Goal: Task Accomplishment & Management: Use online tool/utility

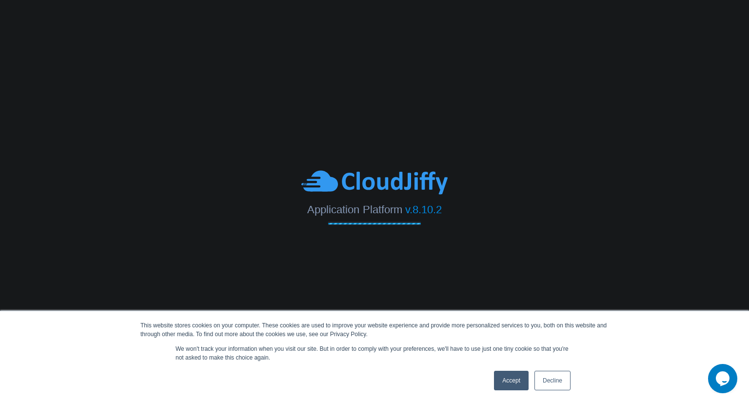
click at [513, 381] on link "Accept" at bounding box center [511, 381] width 35 height 20
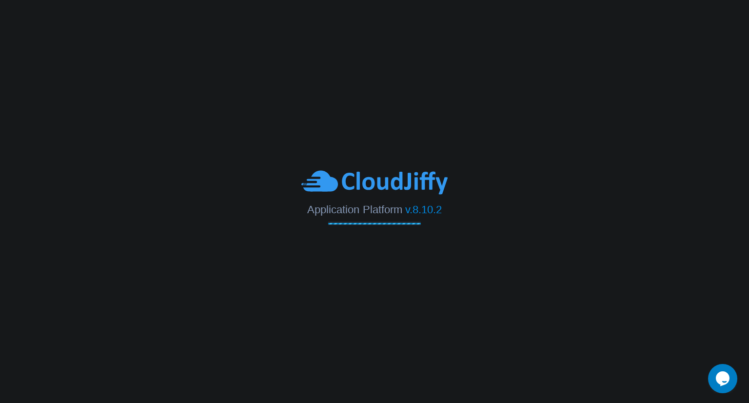
click at [578, 115] on body "This website stores cookies on your computer. These cookies are used to improve…" at bounding box center [374, 201] width 749 height 403
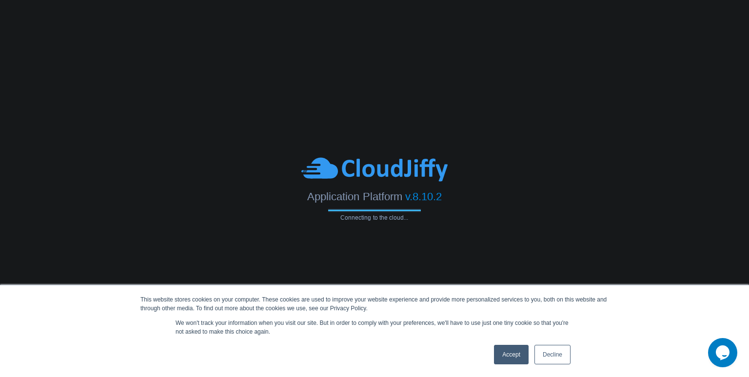
click at [506, 349] on link "Accept" at bounding box center [511, 355] width 35 height 20
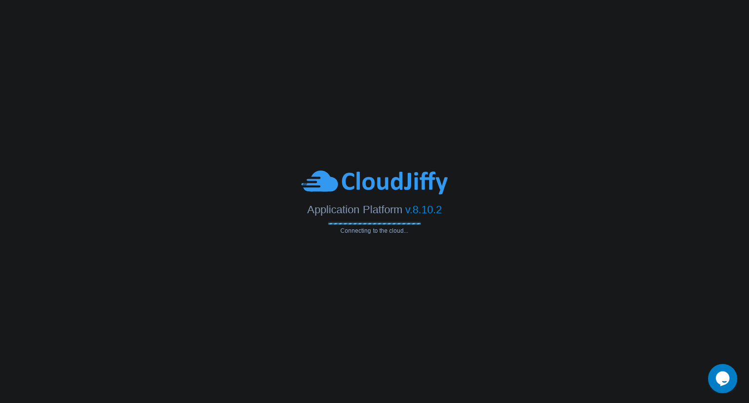
click at [722, 372] on icon "Chat widget" at bounding box center [723, 378] width 14 height 15
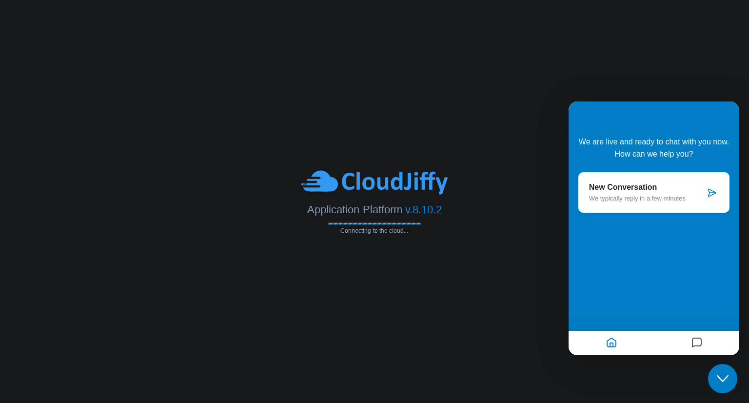
click at [722, 373] on icon "Close Chat This icon closes the chat window." at bounding box center [723, 379] width 12 height 12
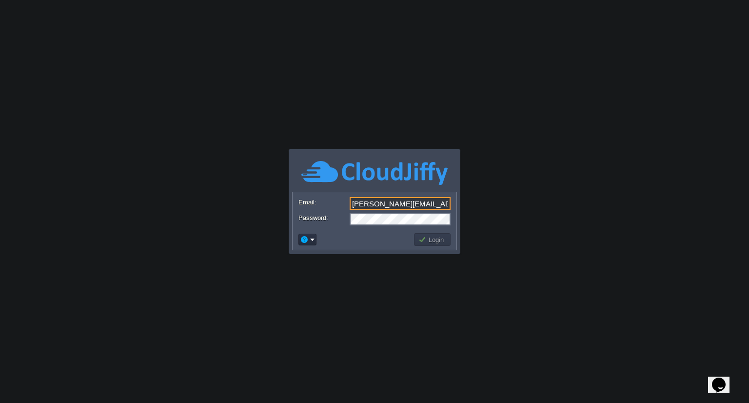
type input "namit.dubey@aetherti.com"
click at [430, 244] on td "Login" at bounding box center [432, 239] width 37 height 13
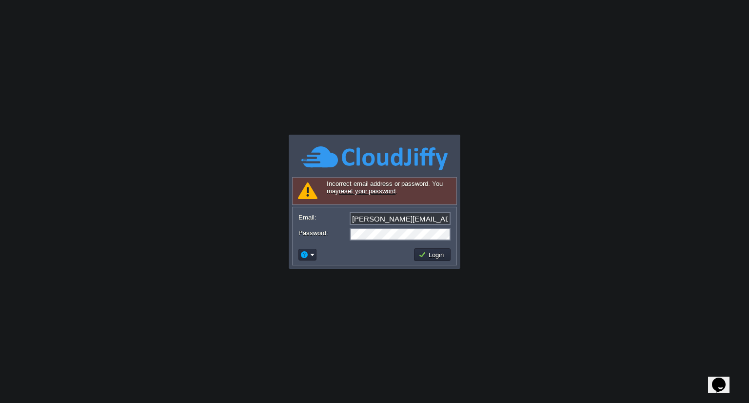
click at [371, 190] on link "reset your password" at bounding box center [367, 190] width 57 height 7
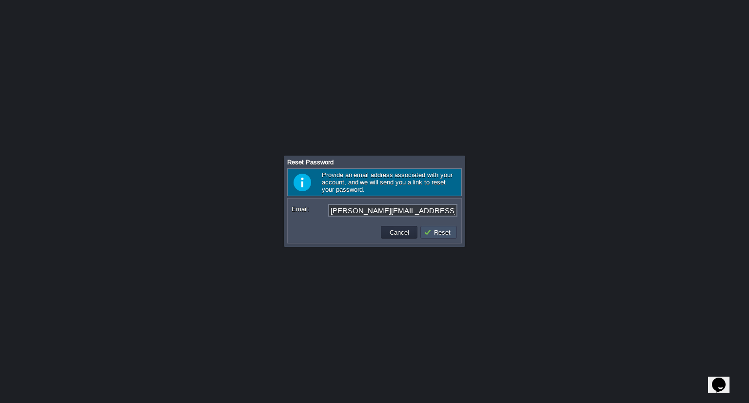
click at [443, 228] on button "Reset" at bounding box center [439, 232] width 30 height 9
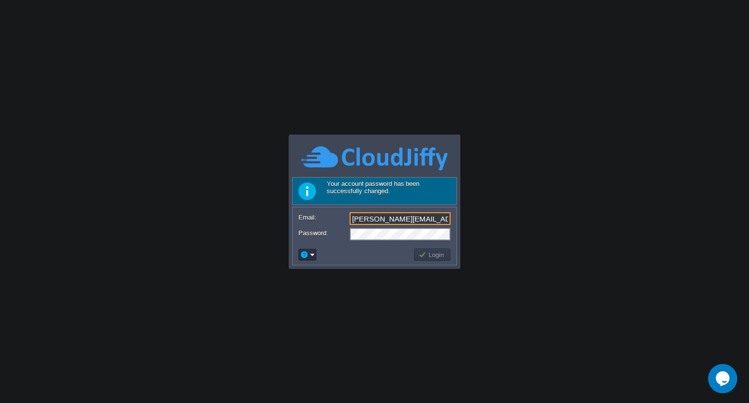
type input "Namit.dubey@aetherti.com"
click at [428, 256] on button "Login" at bounding box center [432, 254] width 28 height 9
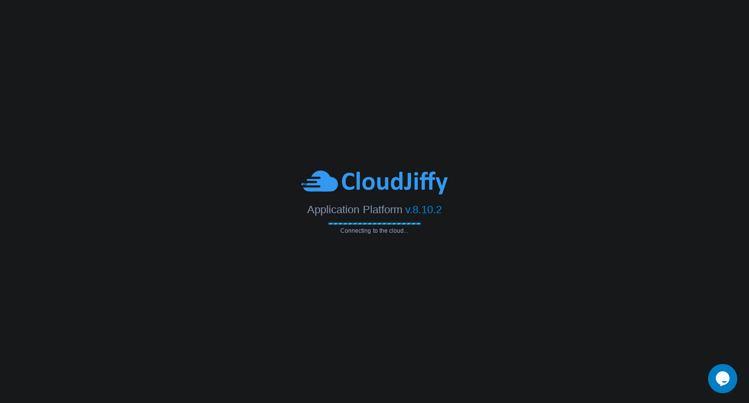
click at [719, 369] on button "Opens Chat This icon Opens the chat window." at bounding box center [722, 378] width 29 height 29
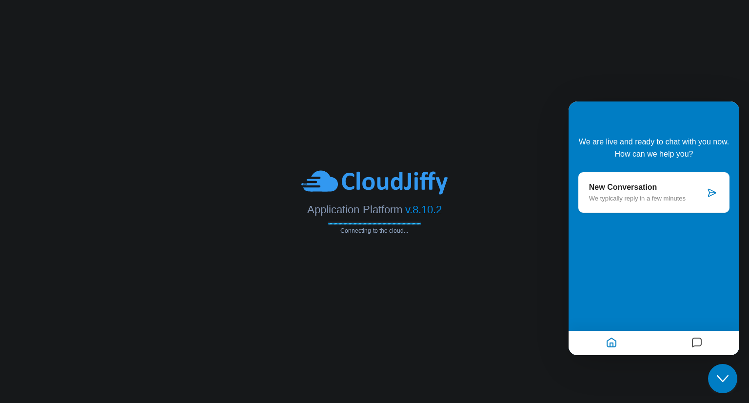
click at [719, 369] on button "Close Chat This icon closes the chat window." at bounding box center [722, 378] width 29 height 29
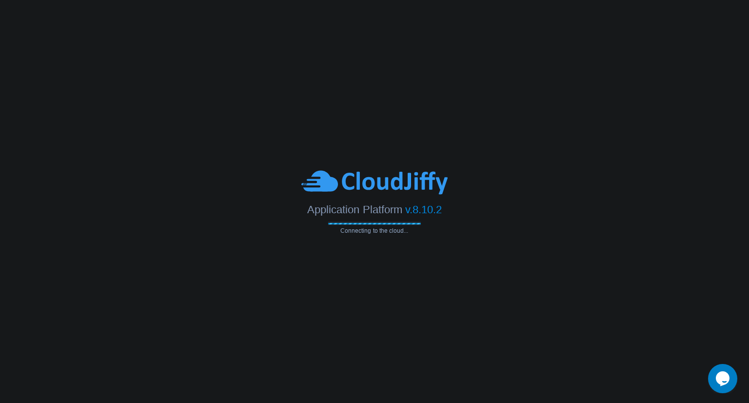
click at [496, 102] on body "Application Platform v.8.10.2 Connecting to the cloud... Your account password …" at bounding box center [374, 201] width 749 height 403
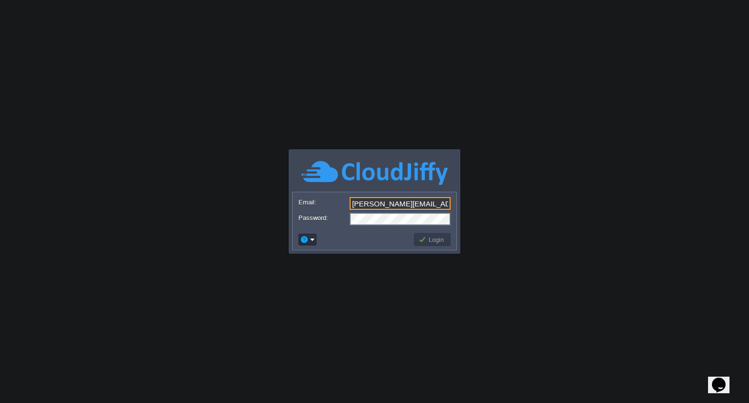
type input "[PERSON_NAME][EMAIL_ADDRESS][PERSON_NAME][DOMAIN_NAME]"
click at [422, 237] on button "Login" at bounding box center [432, 239] width 28 height 9
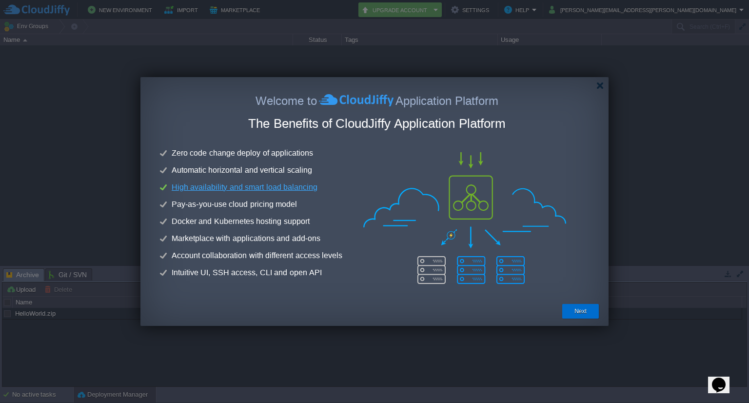
click at [574, 256] on button "Next" at bounding box center [580, 311] width 12 height 10
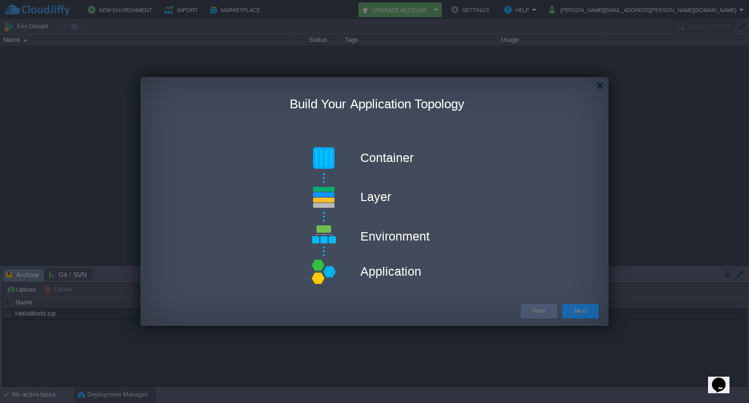
click at [574, 256] on button "Next" at bounding box center [580, 311] width 12 height 10
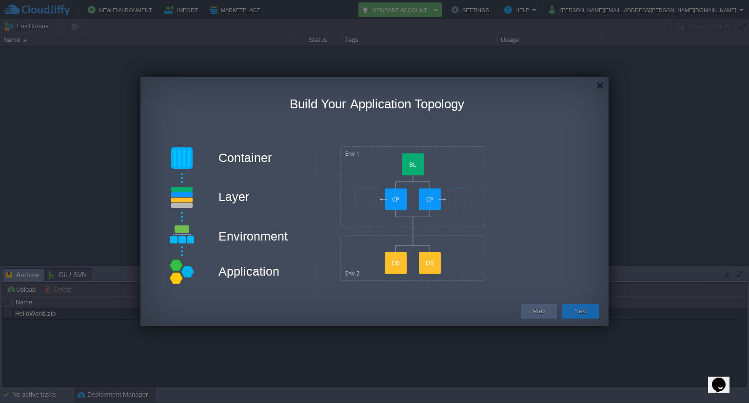
click at [574, 256] on button "Next" at bounding box center [580, 311] width 12 height 10
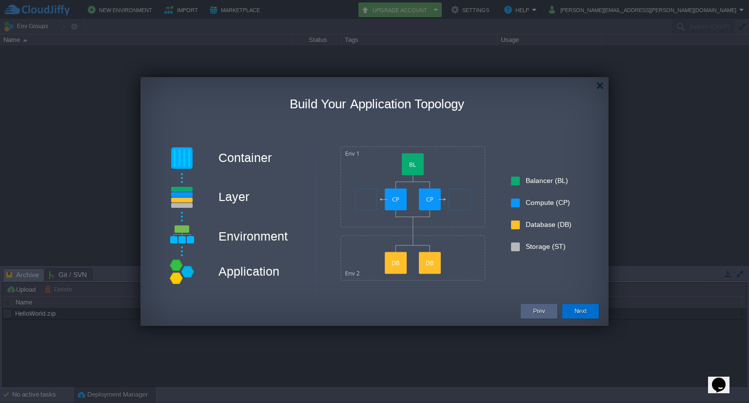
click at [582, 256] on button "Next" at bounding box center [580, 311] width 12 height 10
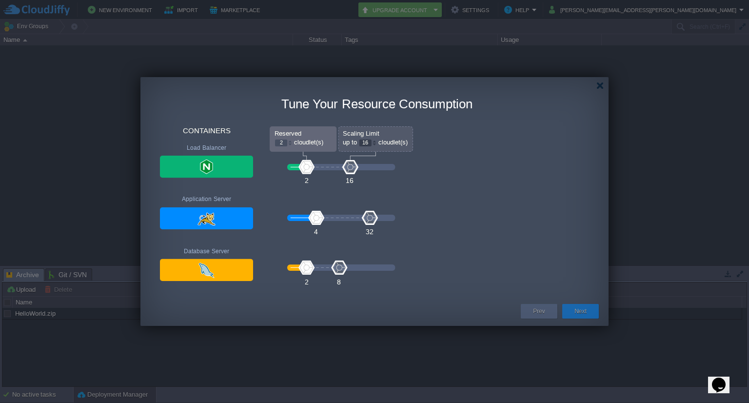
click at [582, 256] on button "Next" at bounding box center [580, 311] width 12 height 10
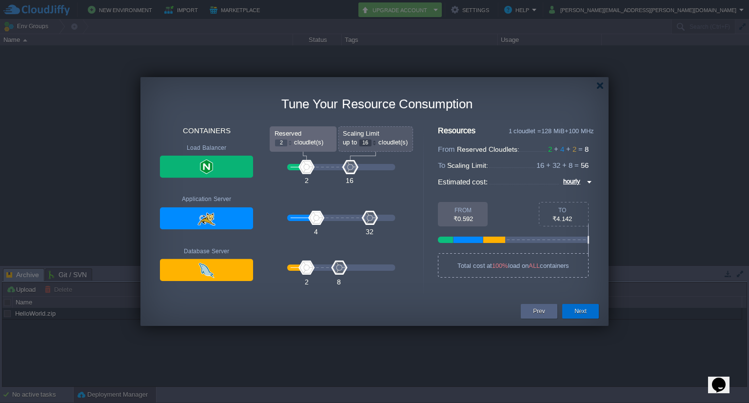
click at [582, 256] on button "Next" at bounding box center [580, 311] width 12 height 10
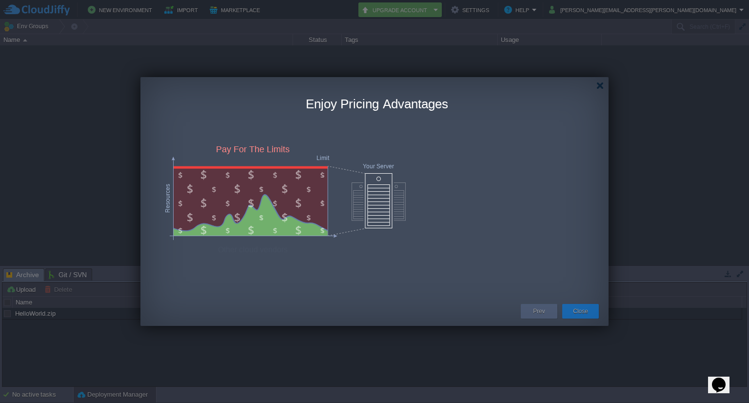
click at [582, 256] on button "Close" at bounding box center [580, 311] width 15 height 10
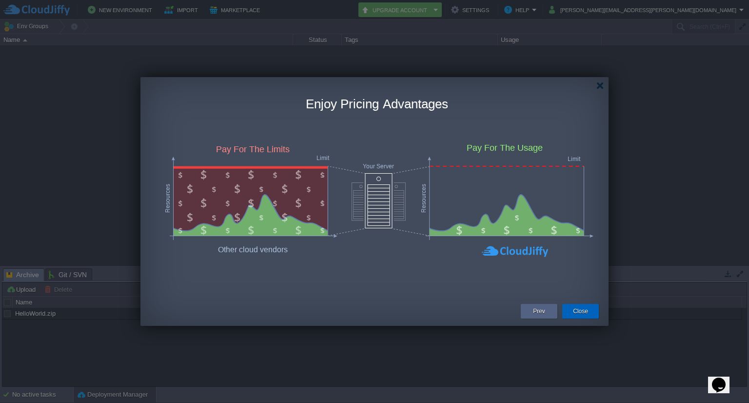
click at [588, 256] on div "Close" at bounding box center [581, 311] width 22 height 15
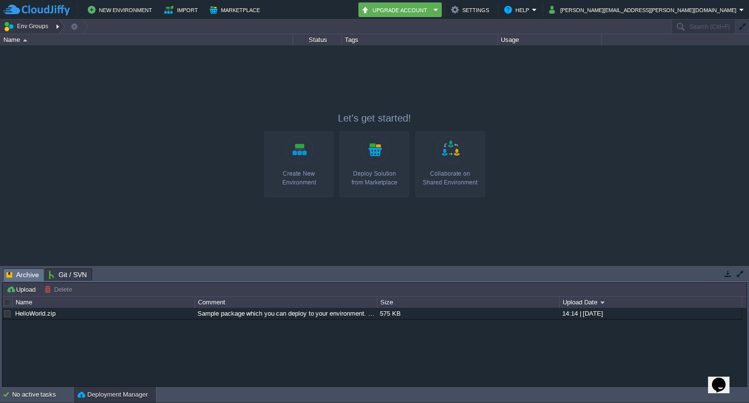
click at [42, 27] on button "Env Groups" at bounding box center [27, 27] width 48 height 14
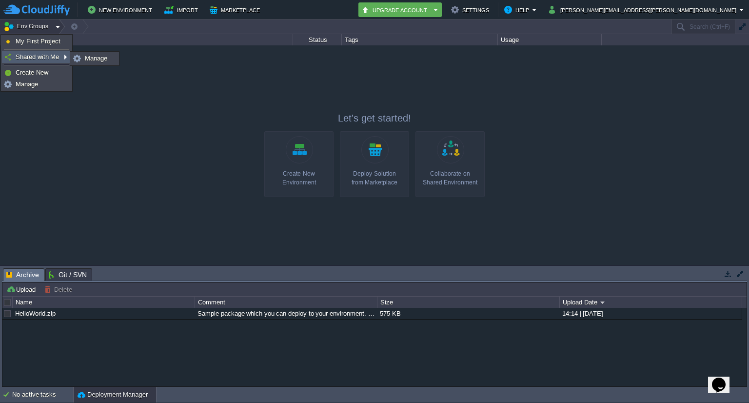
click at [39, 57] on span "Shared with Me" at bounding box center [37, 56] width 43 height 7
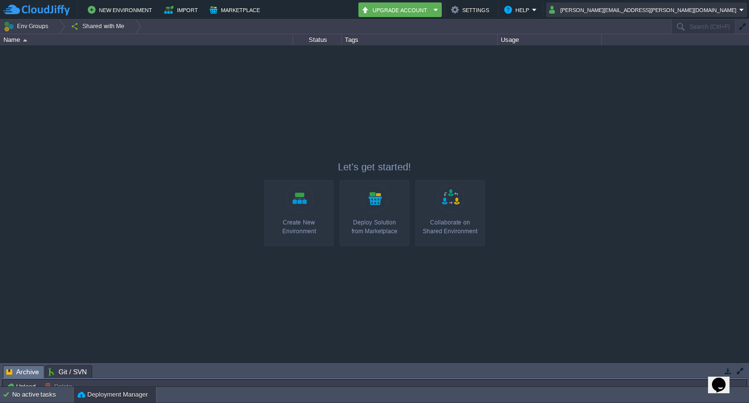
click at [718, 10] on button "[PERSON_NAME][EMAIL_ADDRESS][PERSON_NAME][DOMAIN_NAME]" at bounding box center [644, 10] width 190 height 12
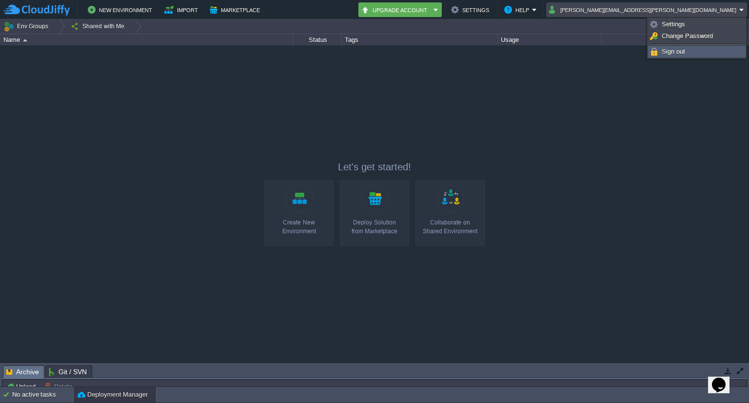
click at [674, 48] on span "Sign out" at bounding box center [673, 51] width 23 height 7
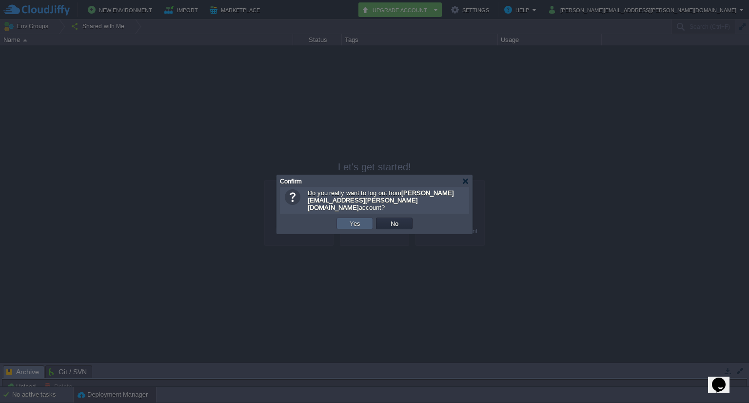
click at [351, 219] on button "Yes" at bounding box center [355, 223] width 17 height 9
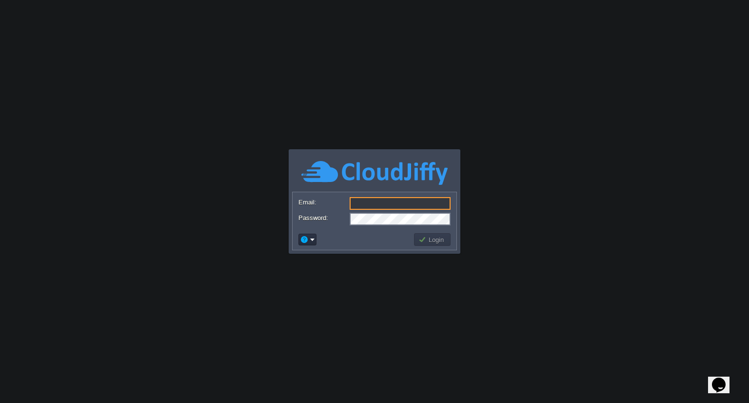
click at [372, 202] on input "Email:" at bounding box center [400, 203] width 101 height 13
click at [354, 205] on input "[PERSON_NAME][EMAIL_ADDRESS][PERSON_NAME][DOMAIN_NAME]" at bounding box center [400, 203] width 101 height 13
type input "[PERSON_NAME][EMAIL_ADDRESS][PERSON_NAME][DOMAIN_NAME]"
click at [426, 241] on button "Login" at bounding box center [432, 239] width 28 height 9
click at [426, 241] on body "Application Platform v.8.10.2 Email: [PERSON_NAME][EMAIL_ADDRESS][PERSON_NAME][…" at bounding box center [374, 201] width 749 height 403
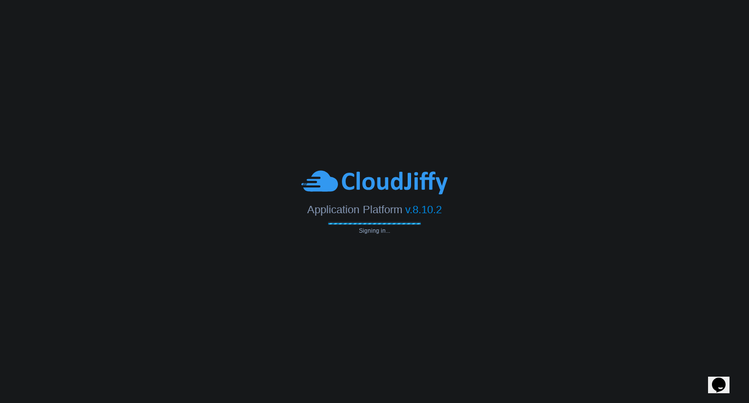
click at [426, 241] on body "Application Platform v.8.10.2 Signing in... Email: [PERSON_NAME][EMAIL_ADDRESS]…" at bounding box center [374, 201] width 749 height 403
click at [503, 200] on div "Application Platform v.8.10.2" at bounding box center [374, 206] width 749 height 20
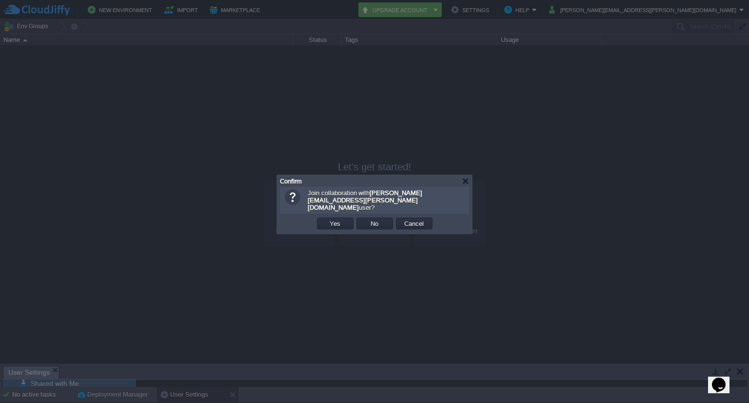
scroll to position [22, 0]
click at [336, 219] on button "Yes" at bounding box center [335, 223] width 17 height 9
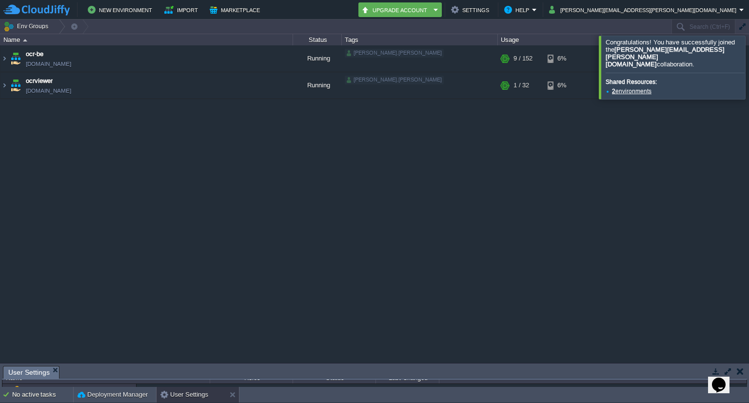
click at [749, 70] on div at bounding box center [761, 67] width 0 height 63
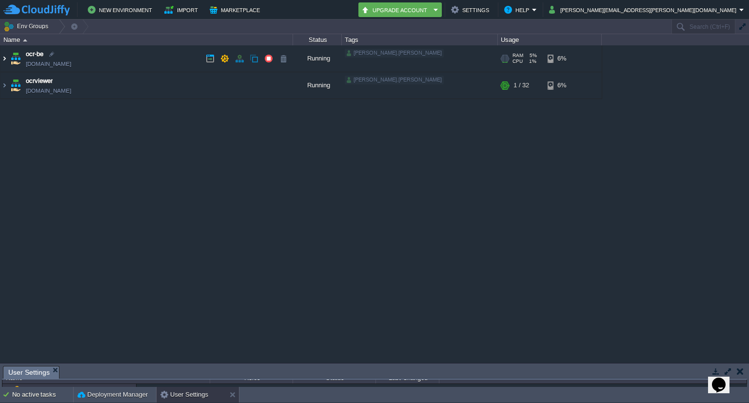
click at [3, 64] on img at bounding box center [4, 58] width 8 height 26
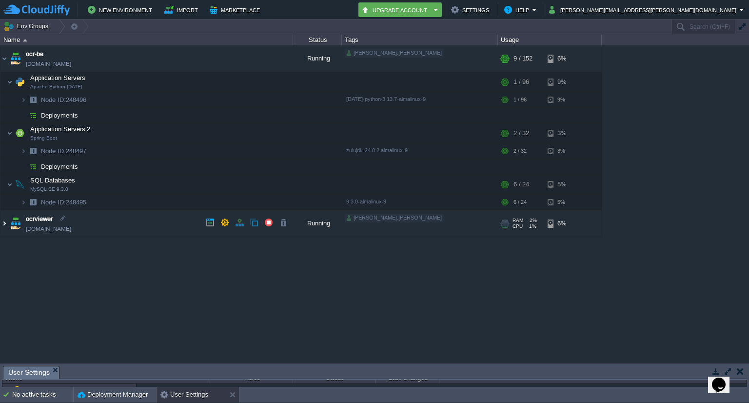
click at [3, 225] on img at bounding box center [4, 223] width 8 height 26
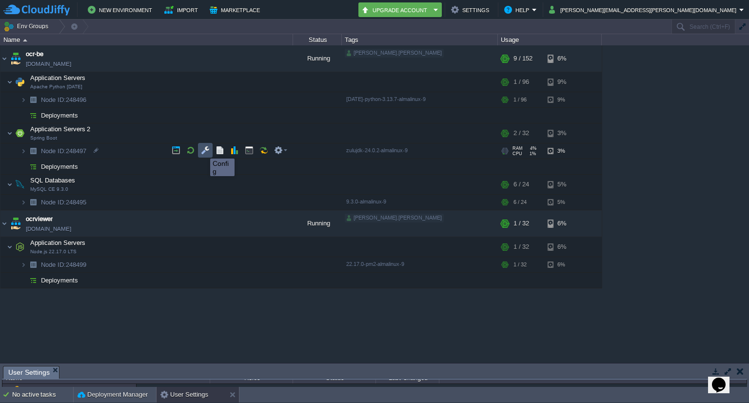
click at [203, 150] on button "button" at bounding box center [205, 150] width 9 height 9
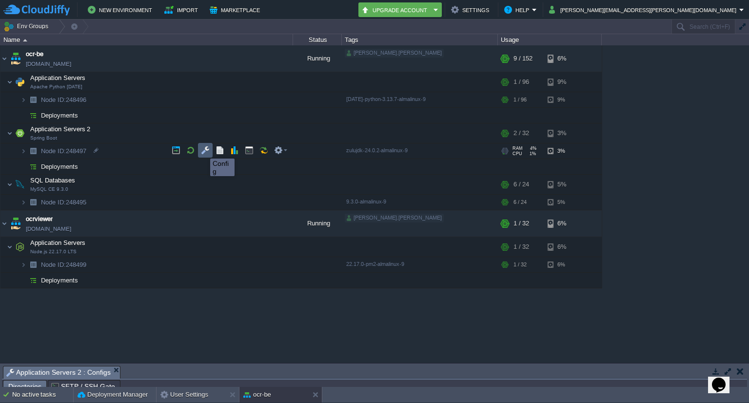
scroll to position [17, 0]
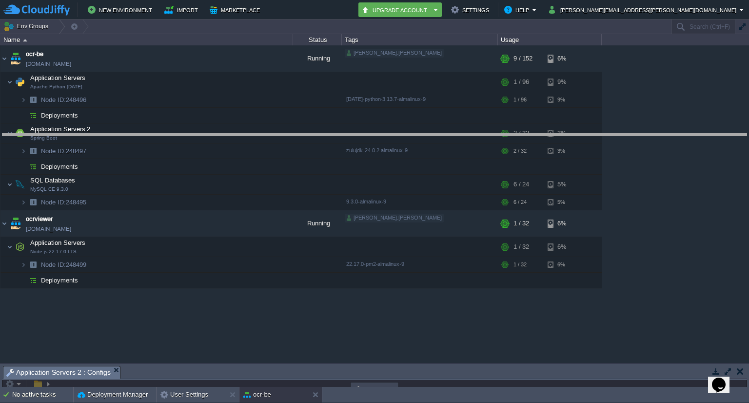
drag, startPoint x: 155, startPoint y: 370, endPoint x: 214, endPoint y: 138, distance: 238.4
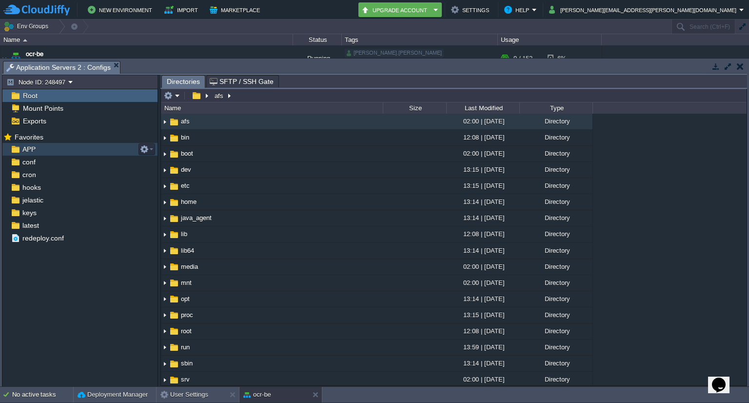
click at [49, 149] on div "APP" at bounding box center [79, 149] width 155 height 13
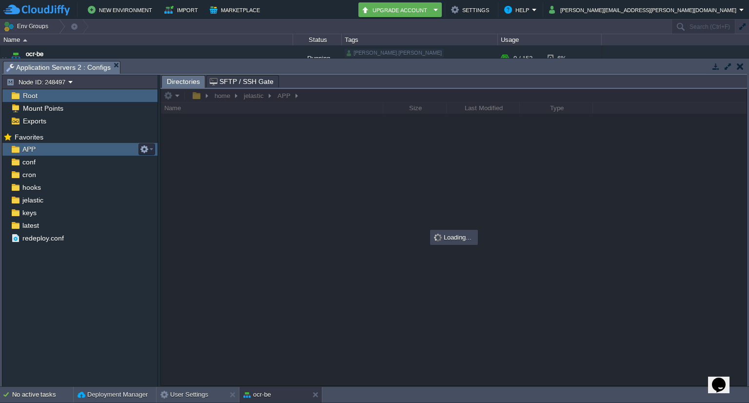
click at [49, 149] on div "APP" at bounding box center [79, 149] width 155 height 13
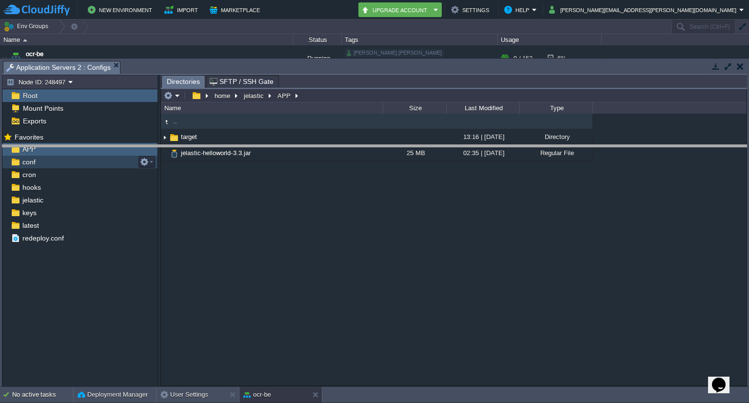
drag, startPoint x: 296, startPoint y: 63, endPoint x: 300, endPoint y: 217, distance: 154.6
click at [300, 217] on body "New Environment Import Marketplace Bonus ₹0.00 Upgrade Account Settings Help na…" at bounding box center [374, 201] width 749 height 403
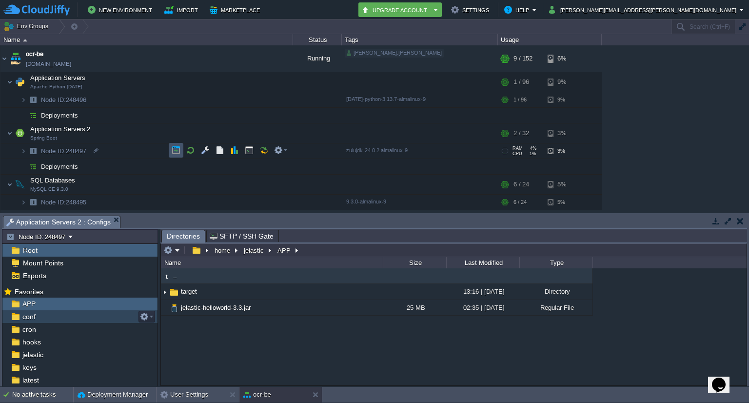
click at [175, 151] on button "button" at bounding box center [176, 150] width 9 height 9
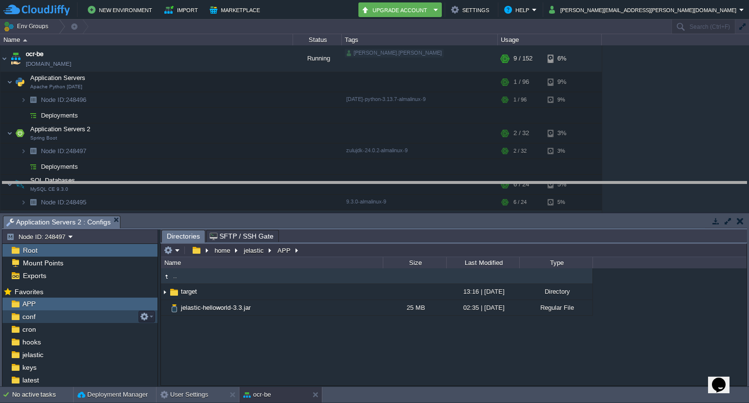
drag, startPoint x: 334, startPoint y: 222, endPoint x: 343, endPoint y: 189, distance: 34.9
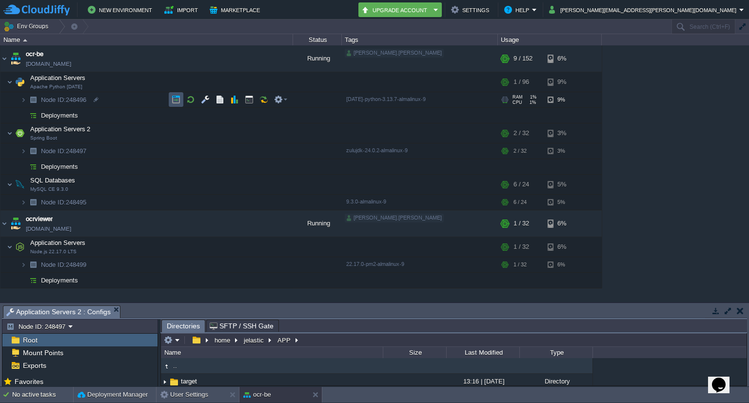
click at [175, 100] on button "button" at bounding box center [176, 99] width 9 height 9
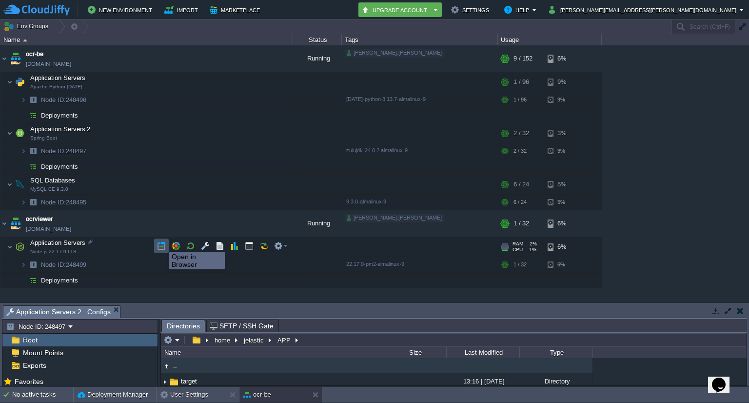
click at [162, 243] on button "button" at bounding box center [161, 245] width 9 height 9
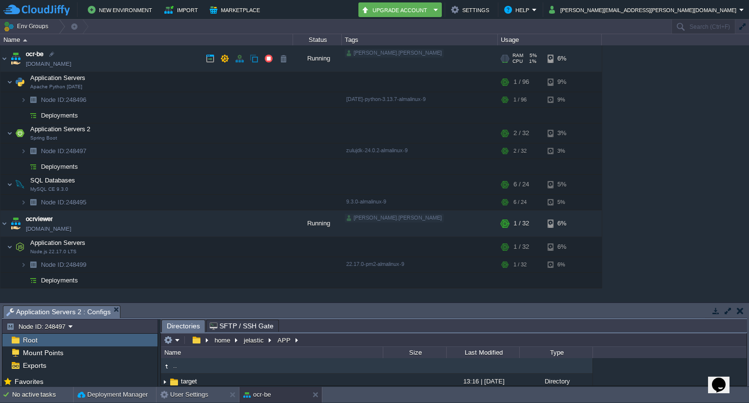
click at [39, 59] on link "[DOMAIN_NAME]" at bounding box center [48, 64] width 45 height 10
click at [250, 118] on button "button" at bounding box center [254, 114] width 9 height 9
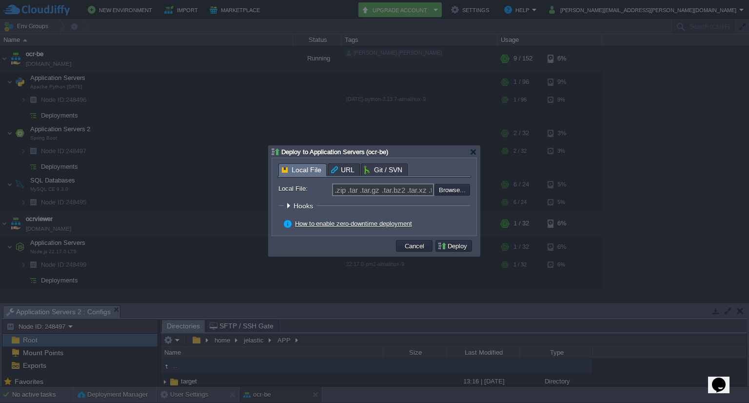
click at [287, 205] on div at bounding box center [288, 205] width 7 height 7
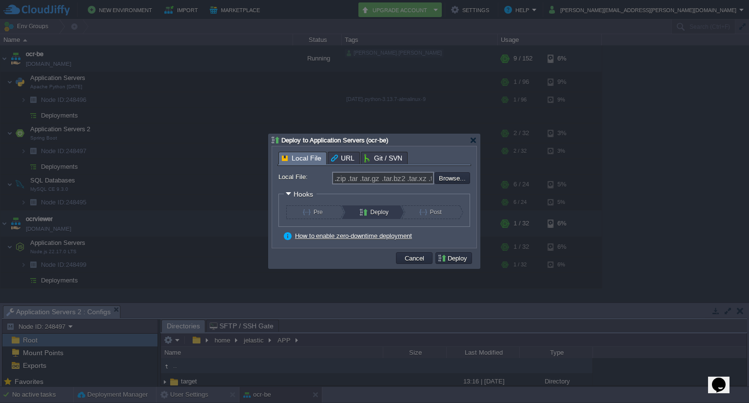
click at [292, 192] on legend "Hooks" at bounding box center [300, 194] width 33 height 8
click at [287, 192] on div at bounding box center [288, 193] width 7 height 7
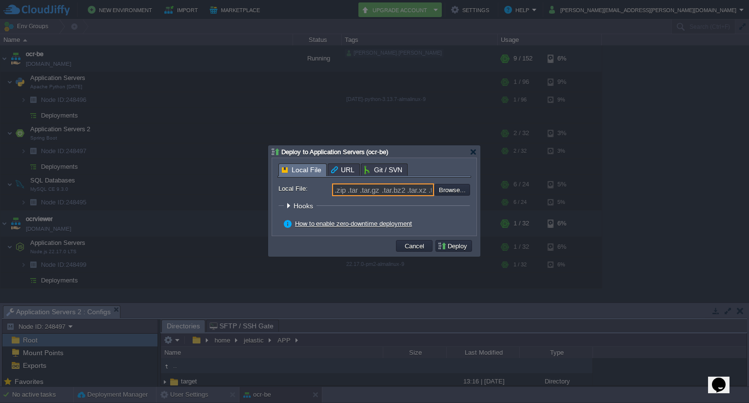
click at [346, 193] on input ".zip .tar .tar.gz .tar.bz2 .tar.xz .tar.lzma .tar.Z .tgz .tbz .taz .tlz .txz .g…" at bounding box center [383, 189] width 102 height 13
click at [411, 246] on button "Cancel" at bounding box center [414, 245] width 25 height 9
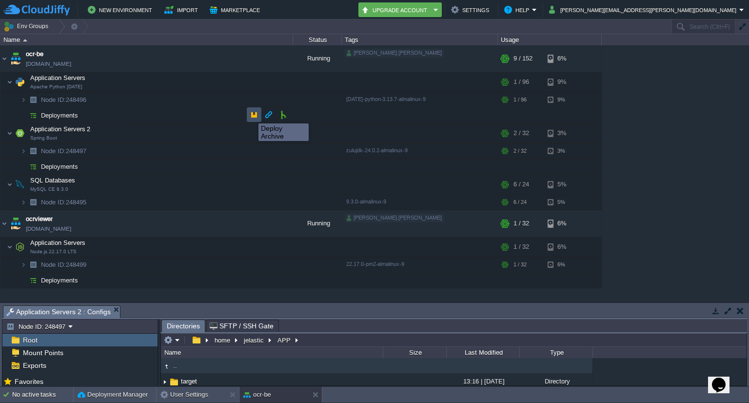
click at [251, 115] on button "button" at bounding box center [254, 114] width 9 height 9
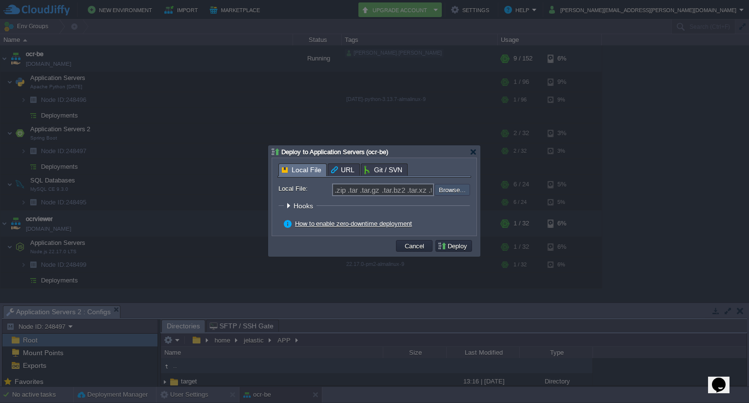
click at [457, 191] on input "file" at bounding box center [408, 190] width 123 height 12
type input "C:\fakepath\app.zip"
type input "app.zip"
click at [458, 244] on button "Deploy" at bounding box center [453, 245] width 33 height 9
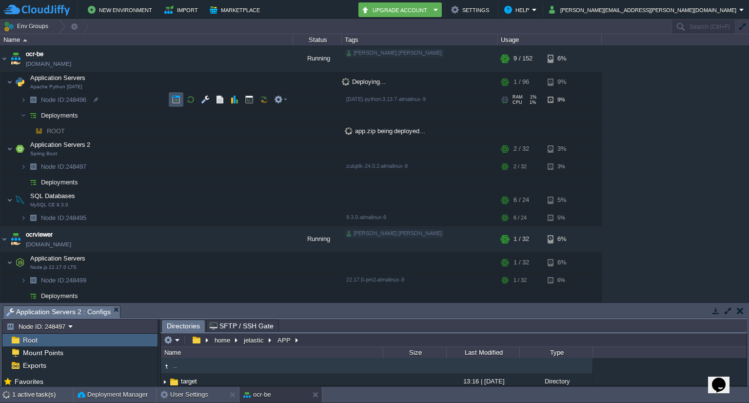
click at [173, 99] on button "button" at bounding box center [176, 99] width 9 height 9
click at [174, 166] on button "button" at bounding box center [176, 165] width 9 height 9
click at [178, 218] on button "button" at bounding box center [176, 216] width 9 height 9
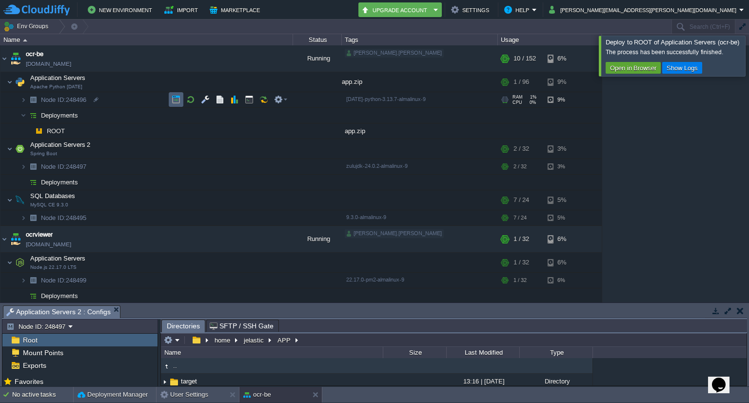
click at [171, 100] on td at bounding box center [176, 99] width 15 height 15
click at [252, 180] on button "button" at bounding box center [254, 181] width 9 height 9
click at [254, 179] on button "button" at bounding box center [254, 181] width 9 height 9
click at [252, 179] on button "button" at bounding box center [254, 181] width 9 height 9
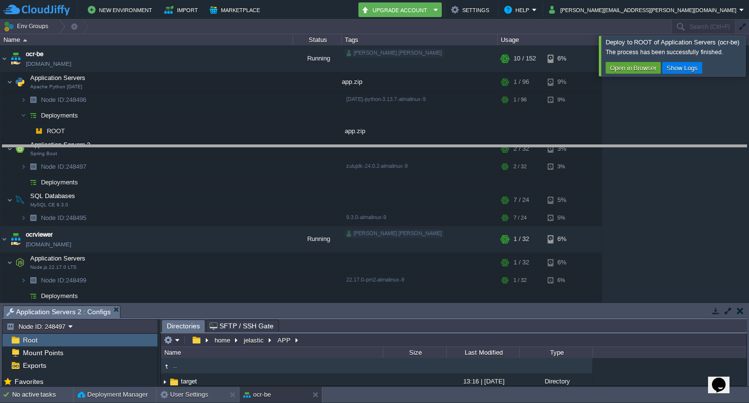
drag, startPoint x: 281, startPoint y: 307, endPoint x: 293, endPoint y: 141, distance: 166.2
click at [293, 141] on body "New Environment Import Marketplace Bonus ₹0.00 Upgrade Account Settings Help na…" at bounding box center [374, 201] width 749 height 403
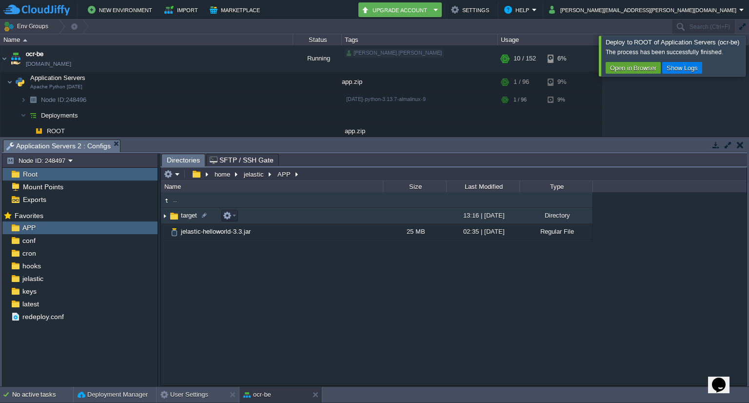
click at [190, 215] on span "target" at bounding box center [188, 215] width 19 height 8
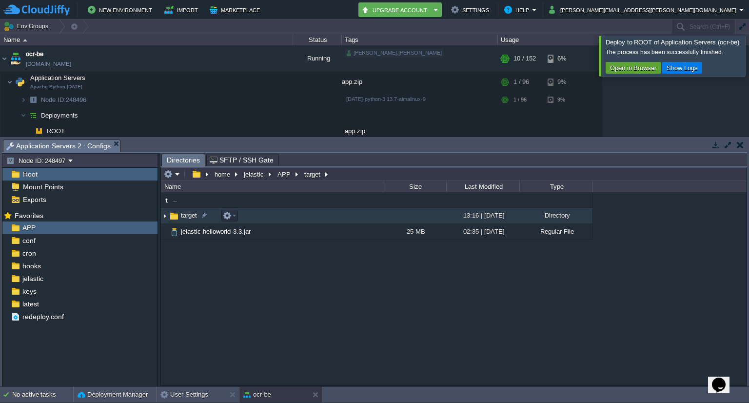
click at [190, 215] on span "target" at bounding box center [188, 215] width 19 height 8
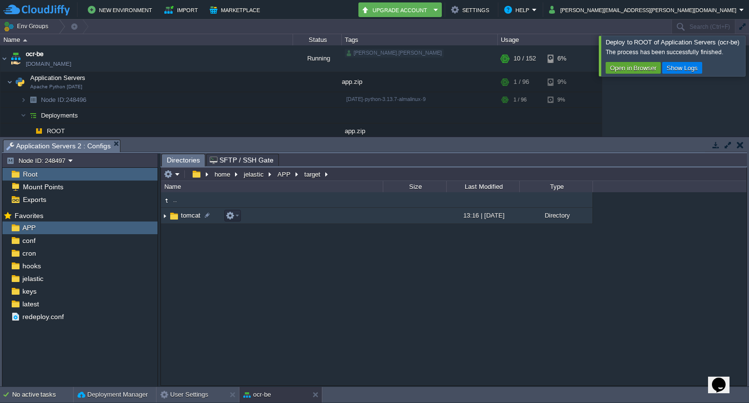
click at [196, 212] on span "tomcat" at bounding box center [190, 215] width 22 height 8
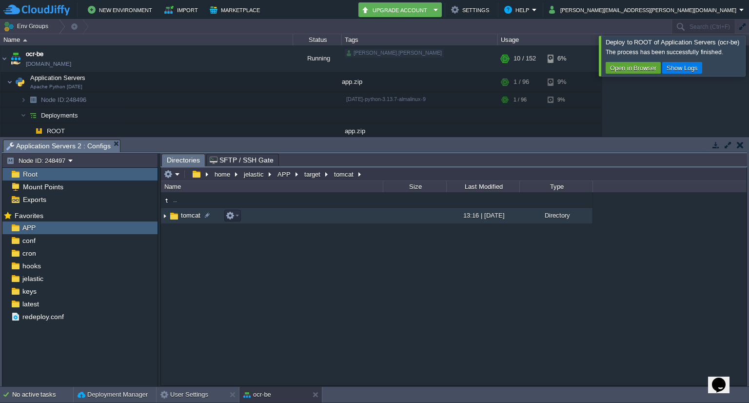
click at [196, 212] on span "tomcat" at bounding box center [190, 215] width 22 height 8
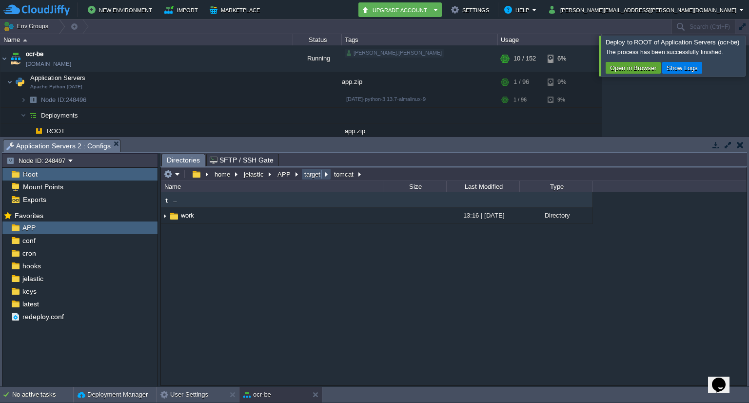
click at [304, 177] on button "target" at bounding box center [313, 174] width 20 height 9
click at [281, 174] on button "APP" at bounding box center [284, 174] width 17 height 9
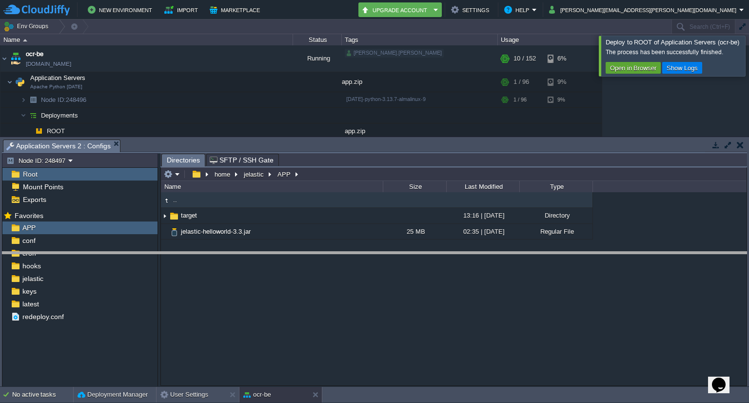
drag, startPoint x: 139, startPoint y: 150, endPoint x: 132, endPoint y: 262, distance: 112.4
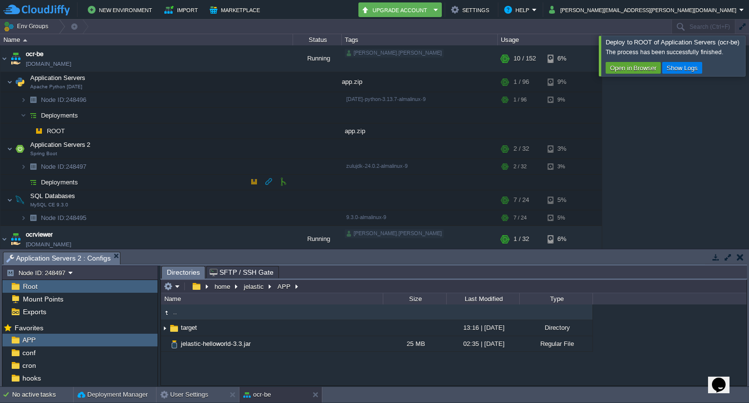
click at [250, 181] on button "button" at bounding box center [254, 181] width 9 height 9
click at [255, 181] on button "button" at bounding box center [254, 181] width 9 height 9
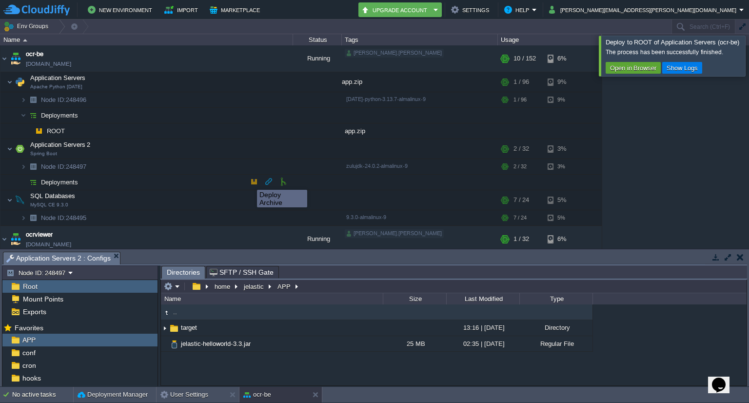
click at [255, 181] on button "button" at bounding box center [254, 181] width 9 height 9
click at [254, 181] on button "button" at bounding box center [254, 181] width 9 height 9
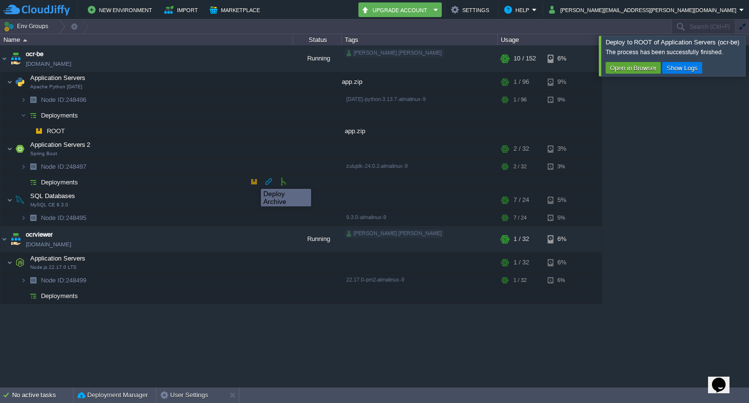
click at [254, 180] on button "button" at bounding box center [254, 181] width 9 height 9
click at [196, 395] on button "User Settings" at bounding box center [184, 395] width 48 height 10
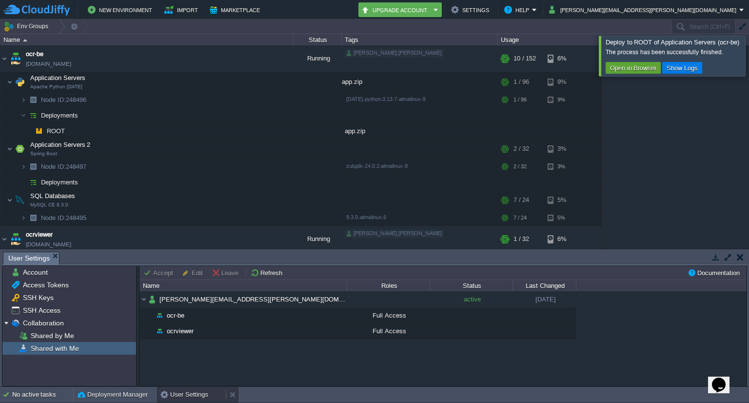
click at [196, 395] on button "User Settings" at bounding box center [184, 395] width 48 height 10
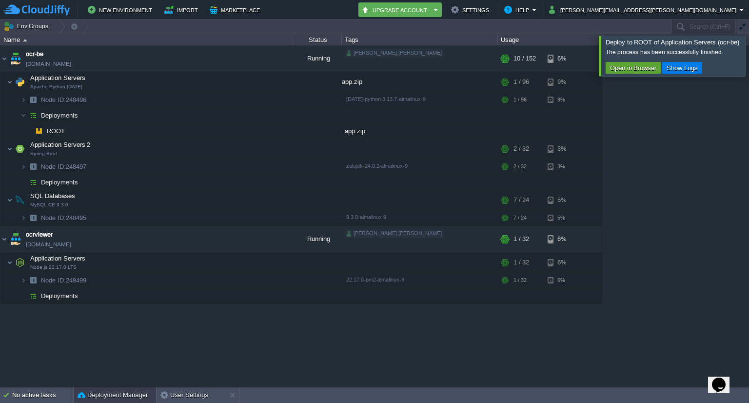
click at [113, 393] on button "Deployment Manager" at bounding box center [113, 395] width 70 height 10
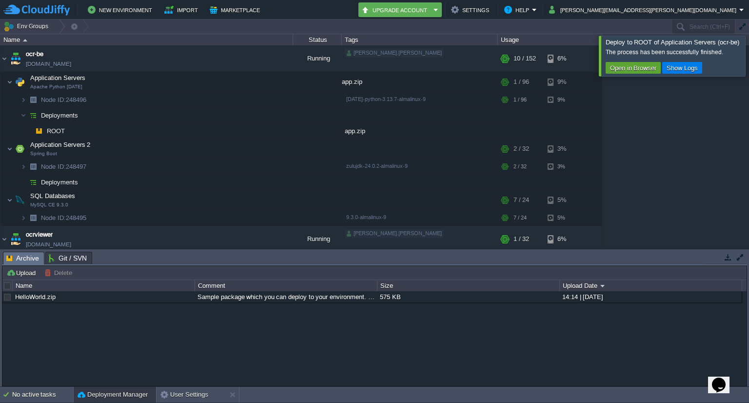
click at [749, 63] on div at bounding box center [761, 56] width 0 height 40
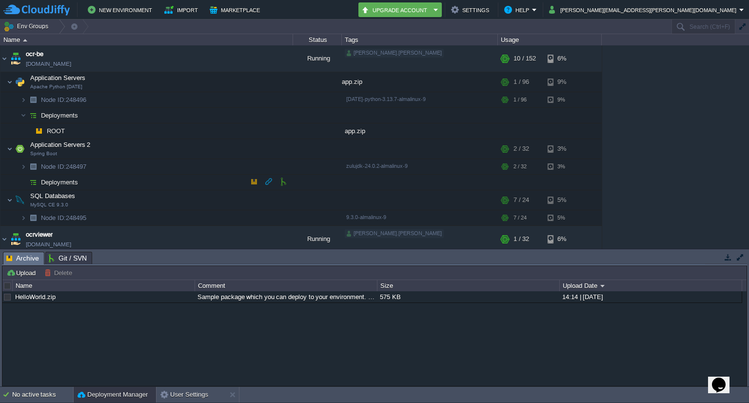
click at [250, 179] on button "button" at bounding box center [254, 181] width 9 height 9
click at [252, 179] on button "button" at bounding box center [254, 181] width 9 height 9
click at [173, 164] on button "button" at bounding box center [176, 165] width 9 height 9
click at [252, 180] on button "button" at bounding box center [254, 181] width 9 height 9
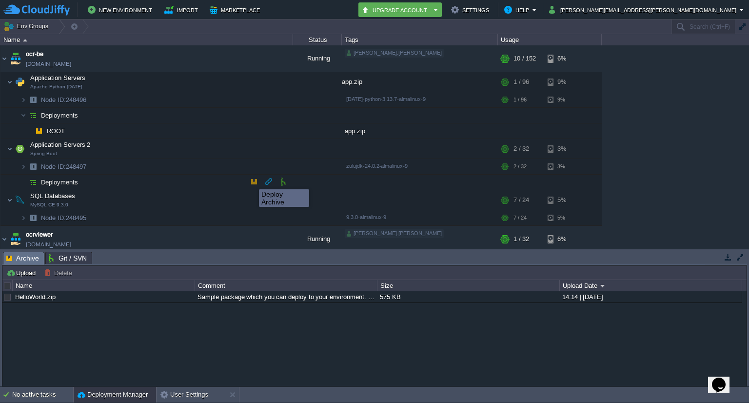
click at [252, 180] on button "button" at bounding box center [254, 181] width 9 height 9
click at [234, 390] on button at bounding box center [235, 395] width 10 height 10
click at [135, 394] on button "Deployment Manager" at bounding box center [113, 395] width 70 height 10
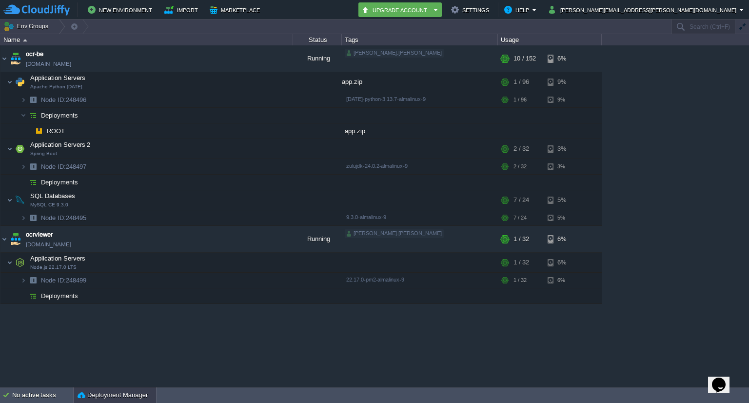
click at [142, 392] on button "Deployment Manager" at bounding box center [113, 395] width 70 height 10
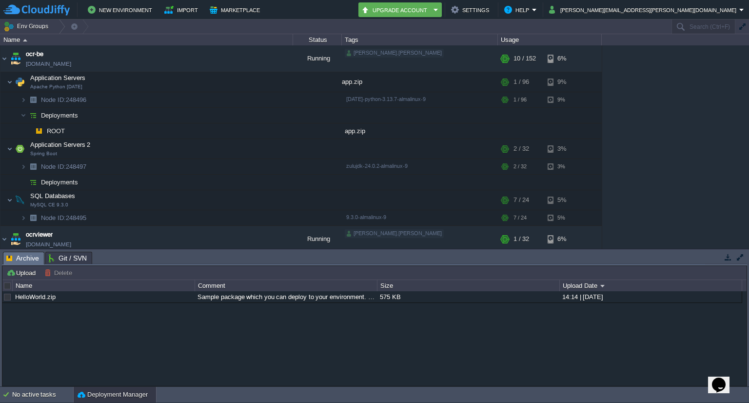
click at [29, 258] on span "Archive" at bounding box center [22, 258] width 33 height 12
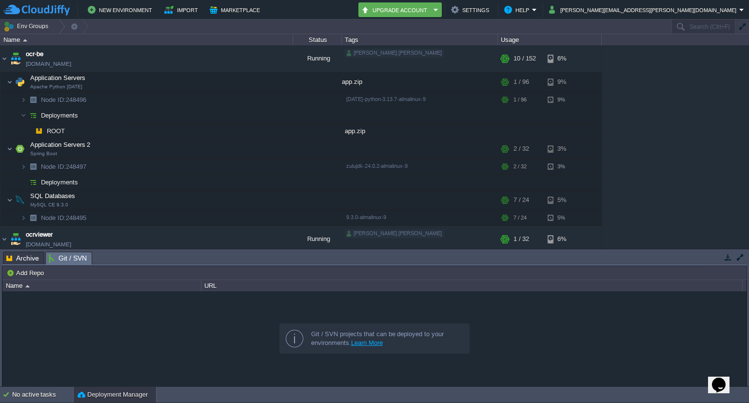
click at [68, 256] on span "Git / SVN" at bounding box center [68, 258] width 38 height 12
click at [35, 259] on span "Archive" at bounding box center [22, 258] width 33 height 12
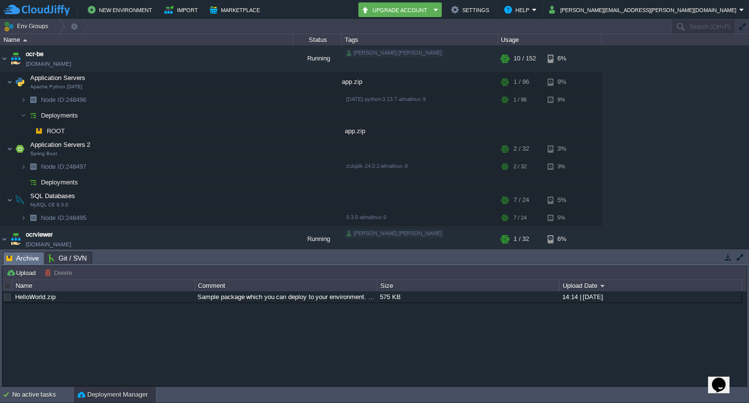
click at [71, 258] on span "Git / SVN" at bounding box center [68, 258] width 38 height 12
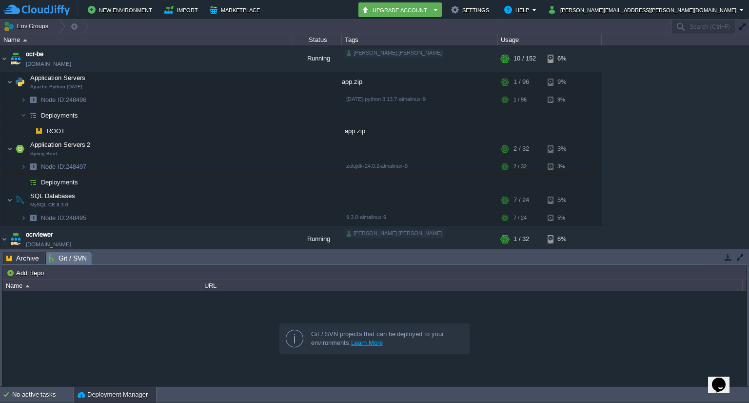
click at [20, 259] on span "Archive" at bounding box center [22, 258] width 33 height 12
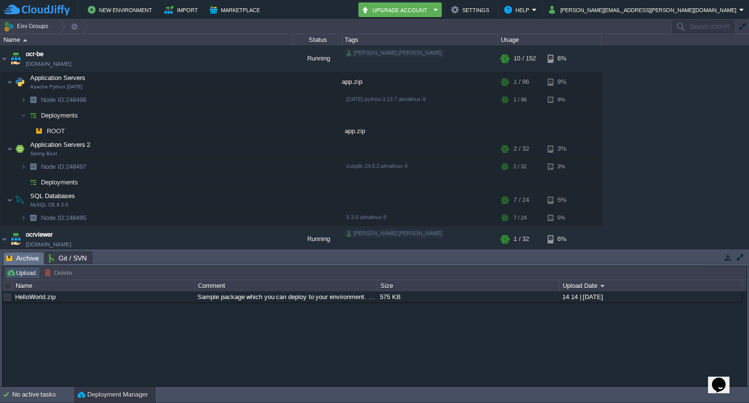
click at [21, 274] on button "Upload" at bounding box center [22, 272] width 32 height 9
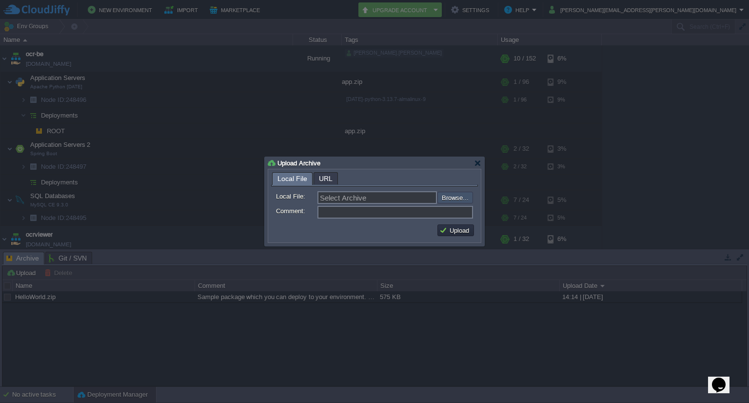
click at [456, 194] on input "file" at bounding box center [411, 198] width 123 height 12
type input "C:\fakepath\ImageOcr.jar"
type input "ImageOcr.jar"
click at [451, 229] on button "Upload" at bounding box center [455, 230] width 33 height 9
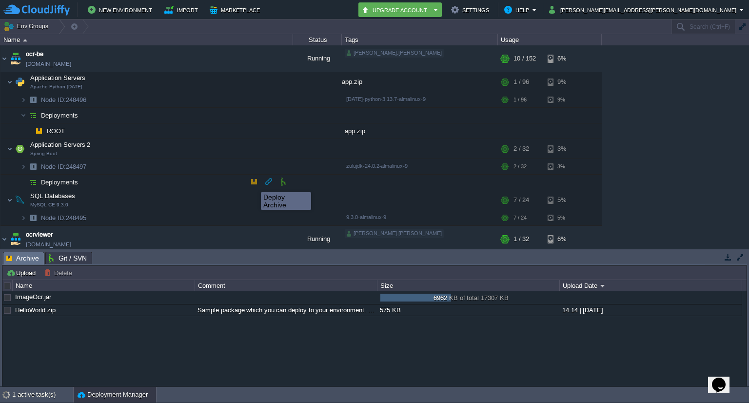
click at [254, 183] on button "button" at bounding box center [254, 181] width 9 height 9
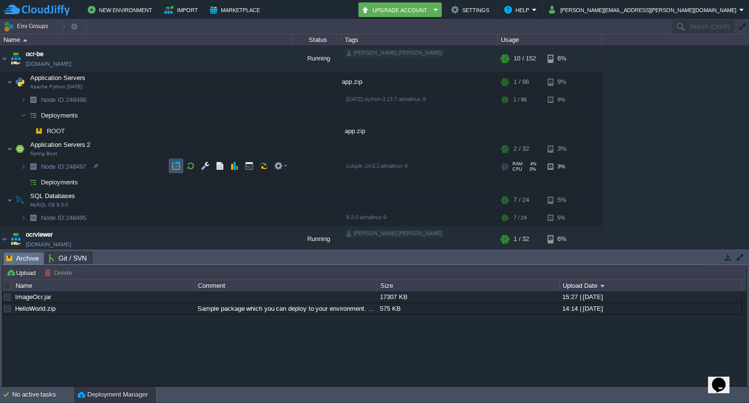
click at [178, 164] on button "button" at bounding box center [176, 165] width 9 height 9
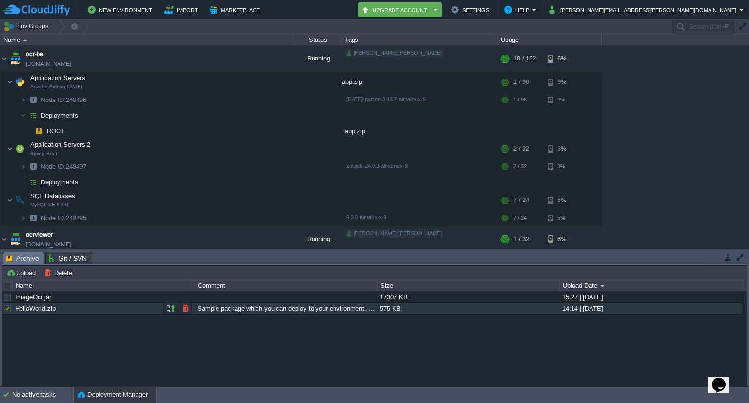
click at [8, 309] on div at bounding box center [7, 308] width 9 height 9
click at [185, 309] on button "button" at bounding box center [185, 308] width 9 height 9
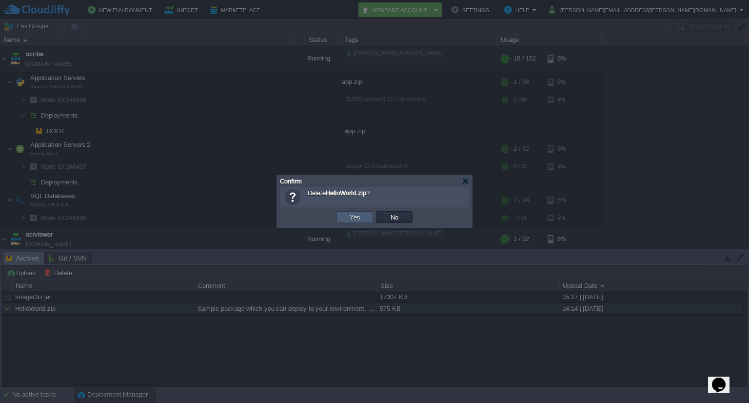
click at [355, 218] on button "Yes" at bounding box center [355, 217] width 17 height 9
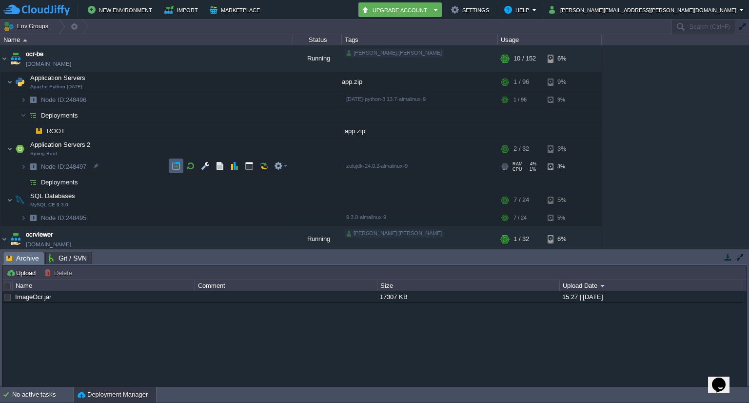
click at [181, 165] on td at bounding box center [176, 165] width 15 height 15
click at [207, 150] on button "button" at bounding box center [205, 148] width 9 height 9
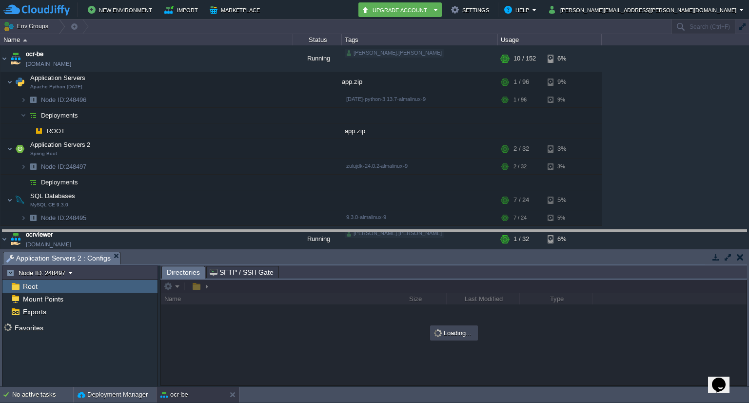
drag, startPoint x: 201, startPoint y: 256, endPoint x: 199, endPoint y: 180, distance: 76.1
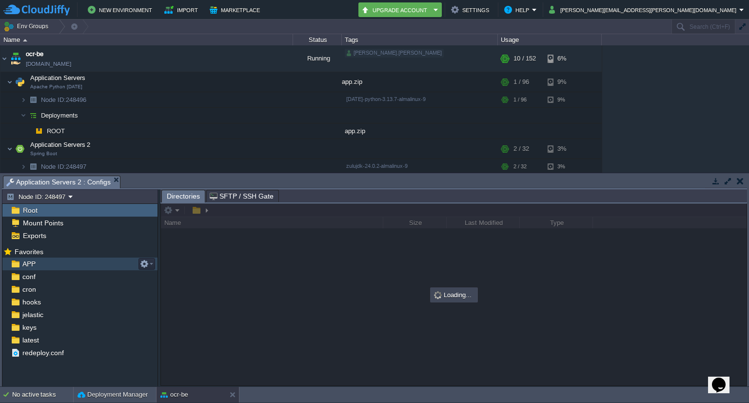
click at [33, 263] on span "APP" at bounding box center [28, 263] width 17 height 9
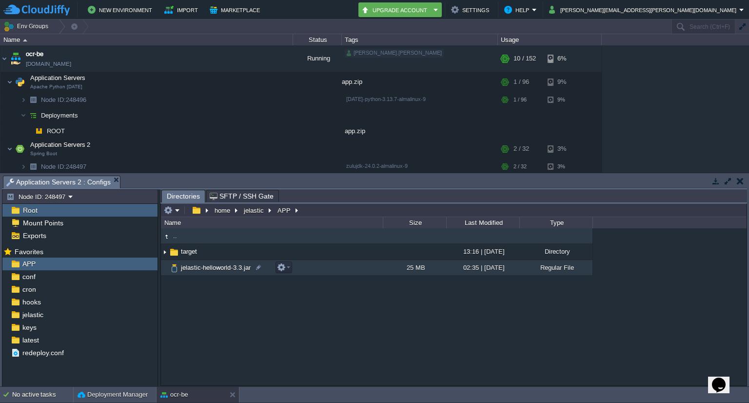
click at [165, 268] on img at bounding box center [165, 267] width 8 height 15
click at [277, 268] on button "button" at bounding box center [281, 267] width 9 height 9
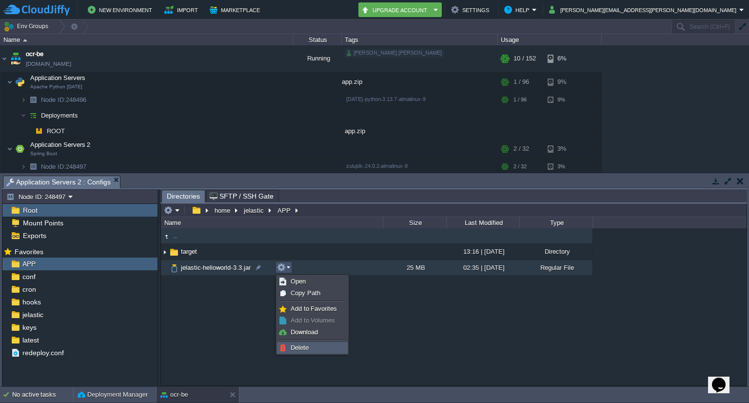
click at [296, 343] on link "Delete" at bounding box center [312, 347] width 70 height 11
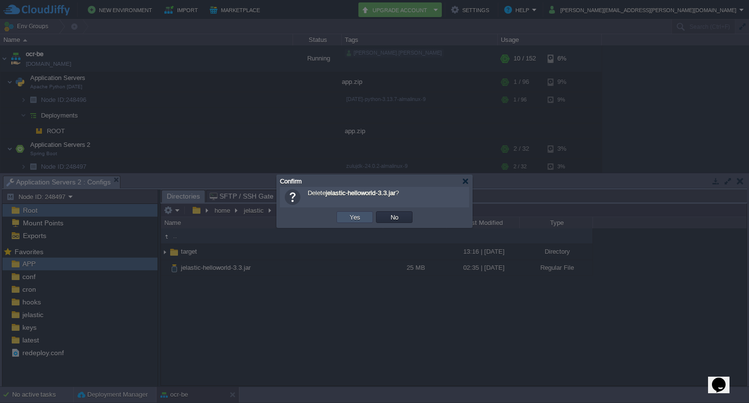
click at [353, 219] on button "Yes" at bounding box center [355, 217] width 17 height 9
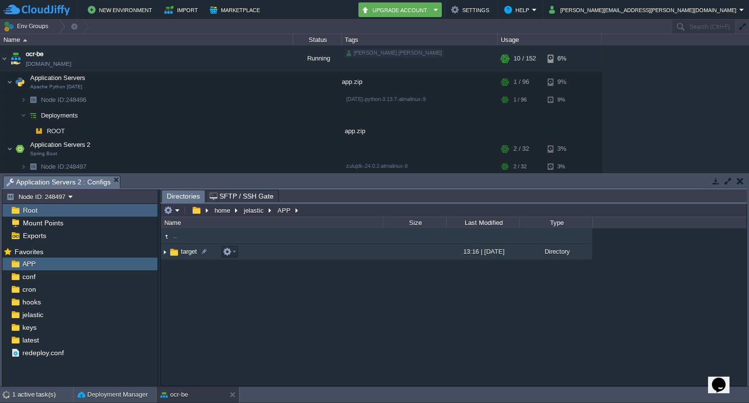
click at [186, 252] on span "target" at bounding box center [188, 251] width 19 height 8
click at [178, 252] on img at bounding box center [174, 252] width 11 height 11
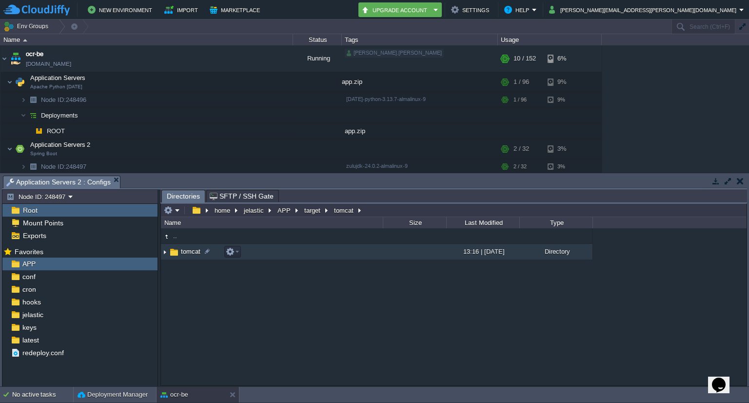
click at [178, 252] on img at bounding box center [174, 252] width 11 height 11
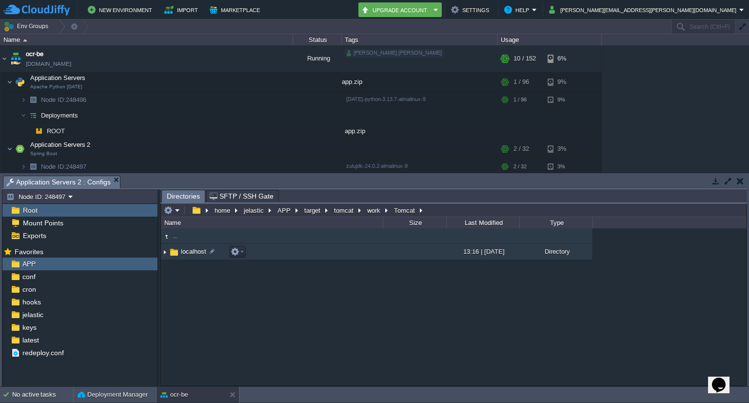
click at [187, 254] on span "localhost" at bounding box center [193, 251] width 28 height 8
click at [187, 254] on span "ROOT" at bounding box center [189, 251] width 21 height 8
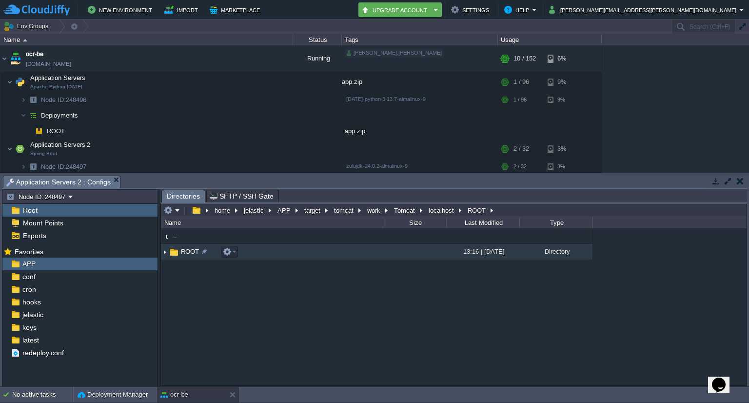
click at [187, 254] on span "ROOT" at bounding box center [189, 251] width 21 height 8
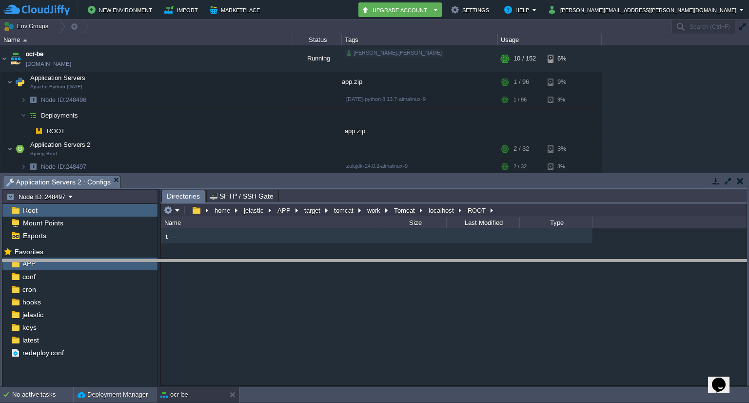
drag, startPoint x: 242, startPoint y: 184, endPoint x: 241, endPoint y: 190, distance: 6.4
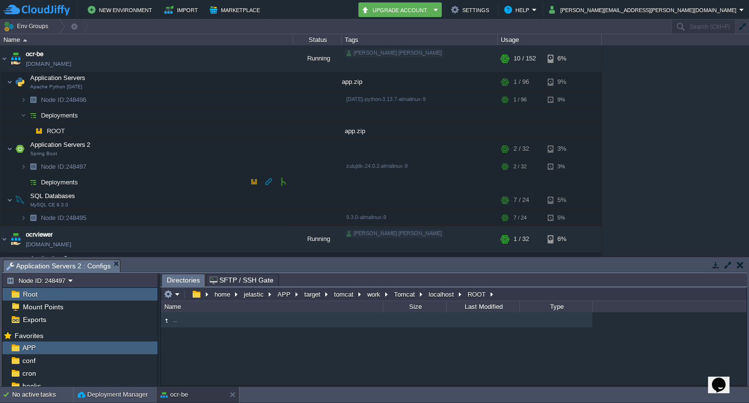
click at [253, 182] on button "button" at bounding box center [254, 181] width 9 height 9
click at [739, 267] on button "button" at bounding box center [740, 264] width 7 height 9
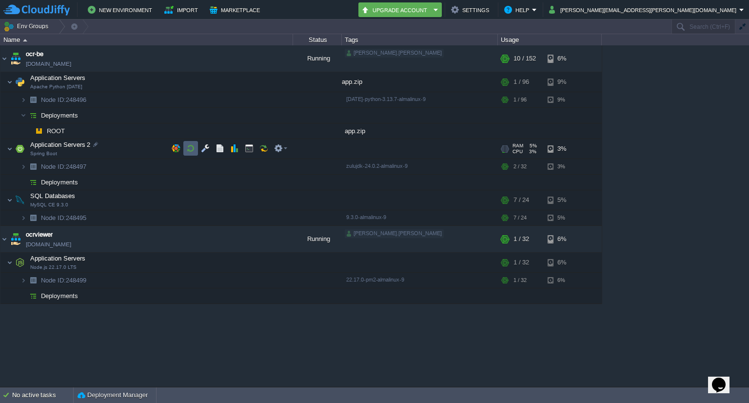
click at [191, 153] on td at bounding box center [190, 148] width 15 height 15
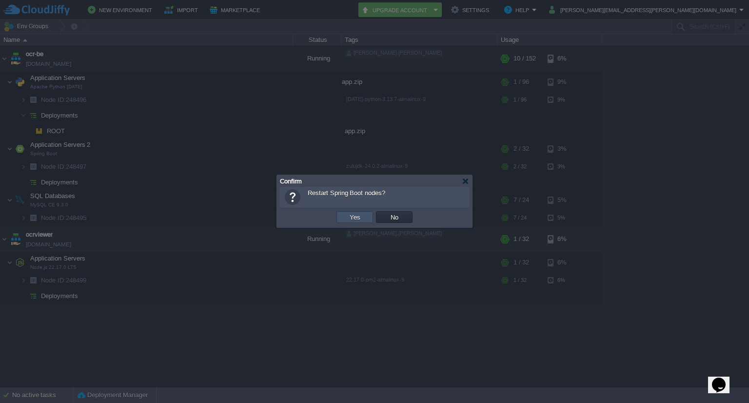
click at [350, 219] on button "Yes" at bounding box center [355, 217] width 17 height 9
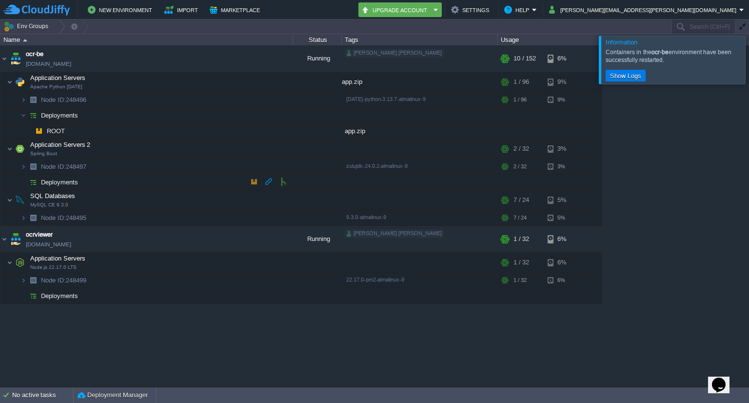
click at [35, 182] on img at bounding box center [33, 182] width 14 height 15
click at [252, 179] on button "button" at bounding box center [254, 181] width 9 height 9
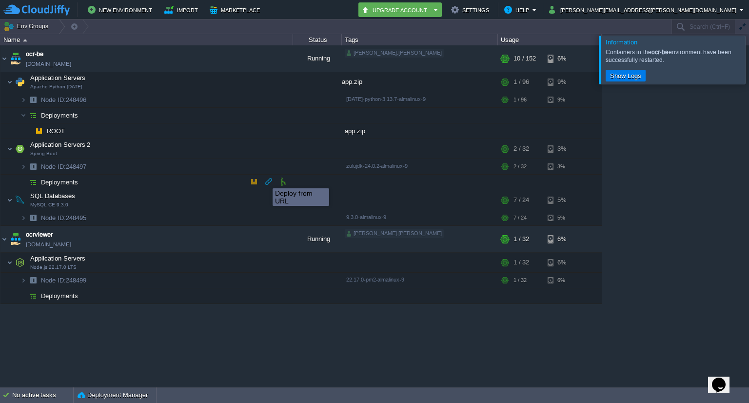
click at [269, 179] on button "button" at bounding box center [268, 181] width 9 height 9
click at [113, 393] on button "Deployment Manager" at bounding box center [113, 395] width 70 height 10
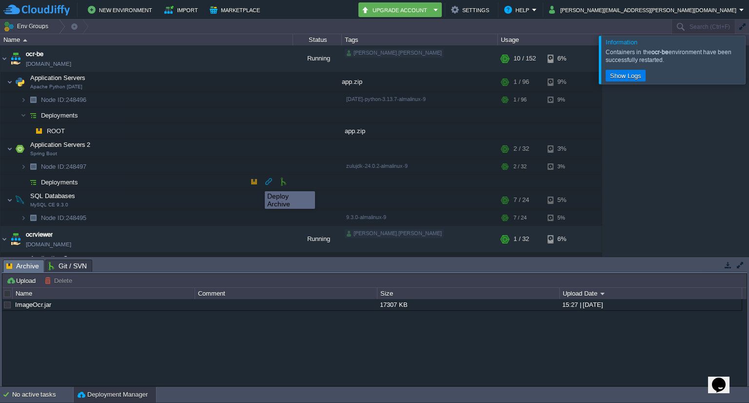
drag, startPoint x: 257, startPoint y: 182, endPoint x: 254, endPoint y: 178, distance: 5.6
click at [254, 178] on button "button" at bounding box center [254, 181] width 9 height 9
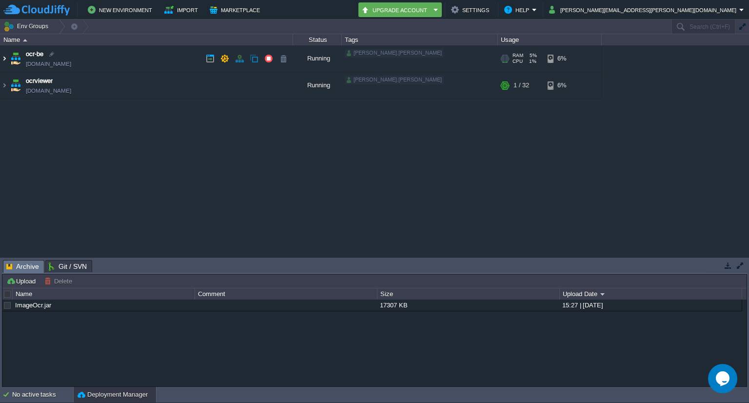
click at [4, 56] on img at bounding box center [4, 58] width 8 height 26
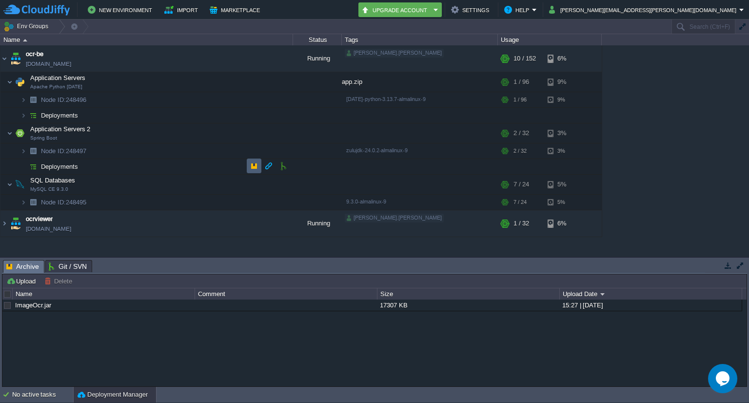
click at [258, 171] on td at bounding box center [254, 165] width 15 height 15
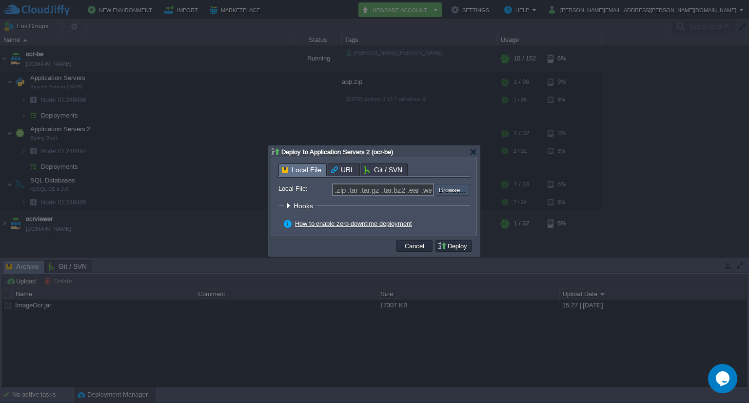
click at [448, 192] on input "file" at bounding box center [408, 190] width 123 height 12
type input "C:\fakepath\ImageOcr.jar"
type input "ImageOcr.jar"
click at [288, 204] on div at bounding box center [288, 205] width 7 height 7
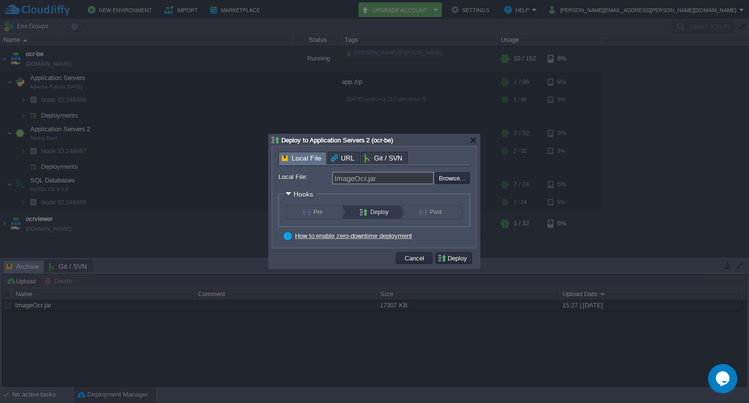
click at [290, 191] on div at bounding box center [288, 193] width 7 height 7
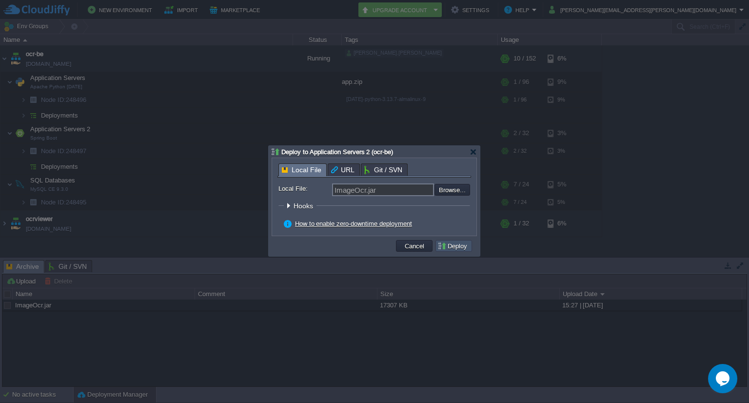
click at [458, 243] on button "Deploy" at bounding box center [453, 245] width 33 height 9
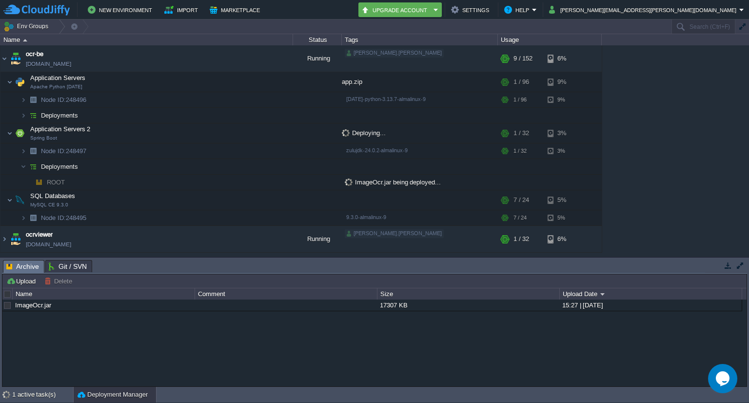
click at [576, 328] on div "ImageOcr.jar 17307 KB 15:27 | 08 Sep 2025" at bounding box center [374, 342] width 744 height 87
click at [41, 392] on div "1 active task(s)" at bounding box center [42, 395] width 61 height 16
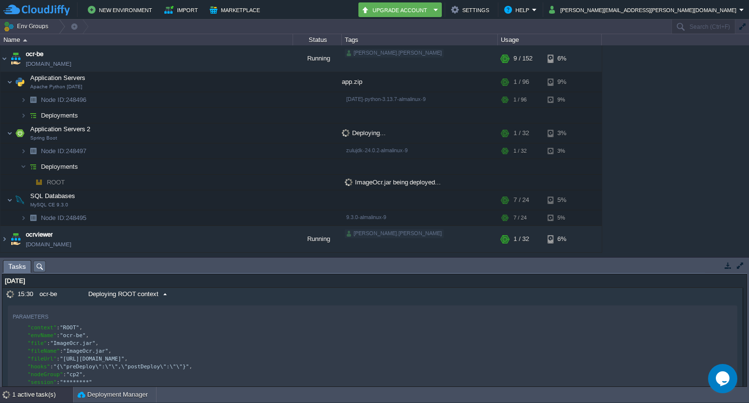
click at [133, 293] on span "Deploying ROOT context" at bounding box center [123, 294] width 70 height 9
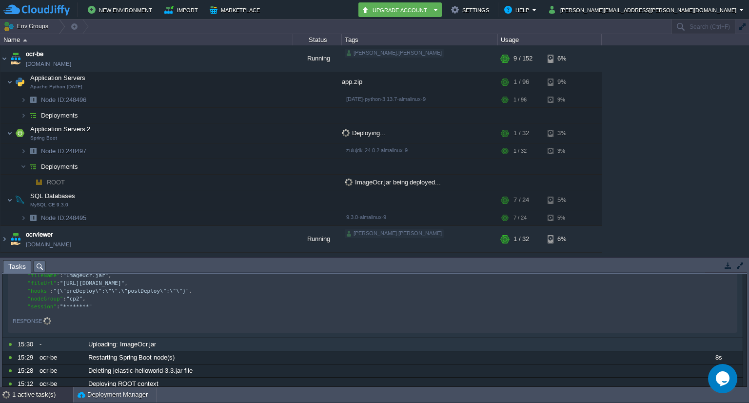
scroll to position [76, 0]
click at [103, 346] on span "Uploading: ImageOcr.jar" at bounding box center [122, 343] width 68 height 9
click at [105, 348] on span "Uploading: ImageOcr.jar" at bounding box center [122, 343] width 68 height 9
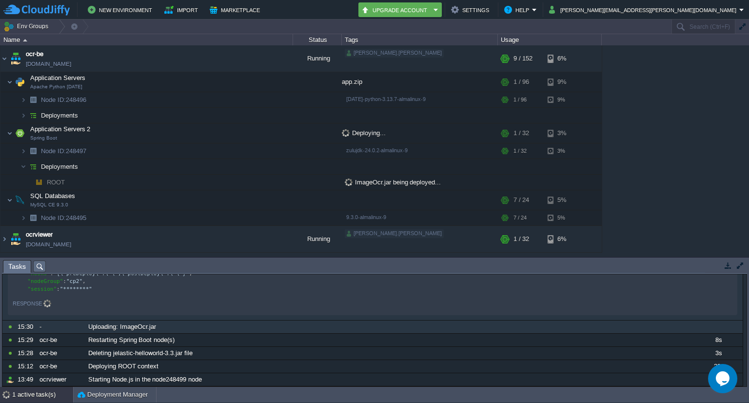
scroll to position [96, 0]
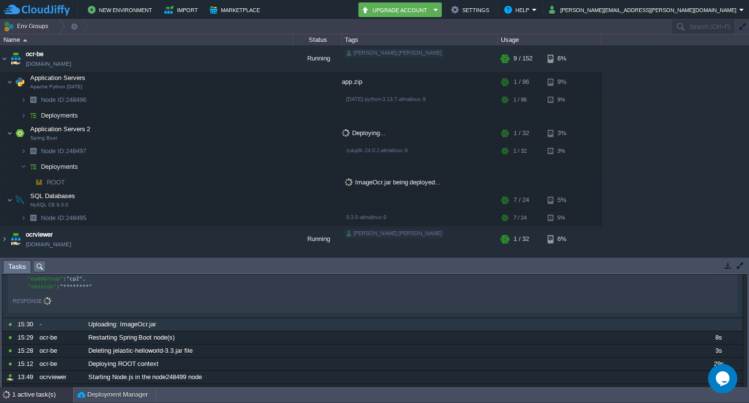
click at [107, 329] on span "Uploading: ImageOcr.jar" at bounding box center [122, 324] width 68 height 9
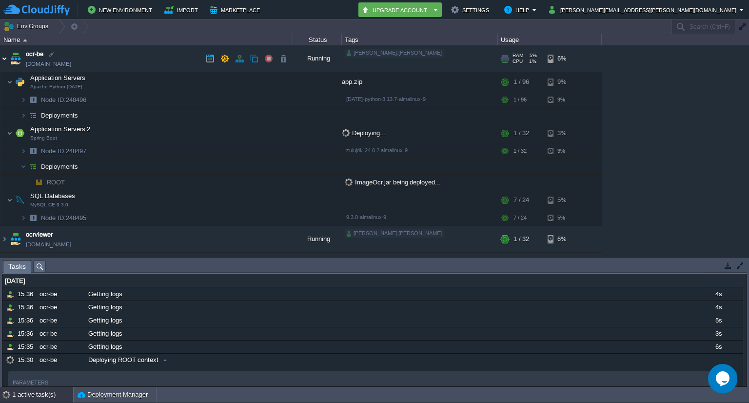
click at [5, 60] on img at bounding box center [4, 58] width 8 height 26
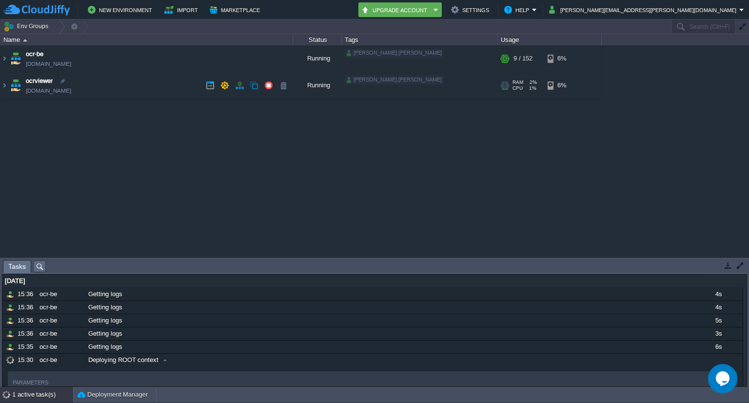
click at [10, 85] on img at bounding box center [16, 85] width 14 height 26
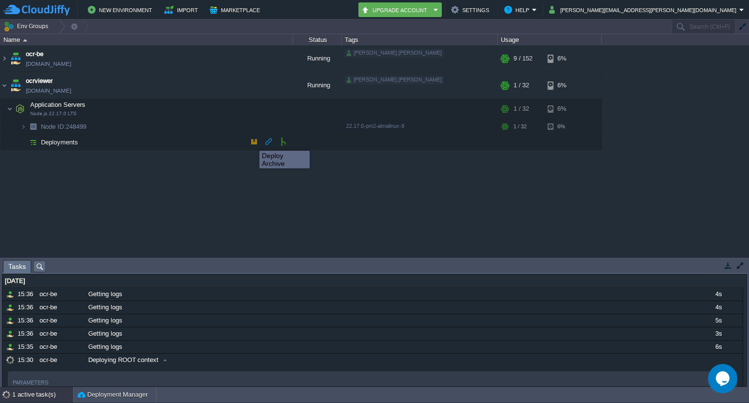
click at [252, 142] on button "button" at bounding box center [254, 141] width 9 height 9
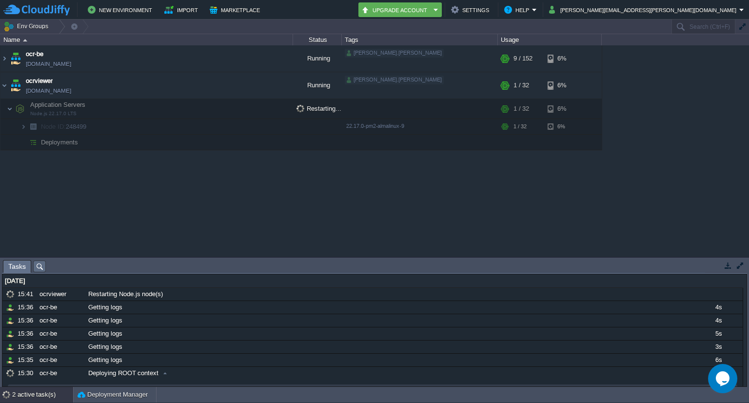
click at [252, 142] on td "Deployments" at bounding box center [146, 143] width 293 height 16
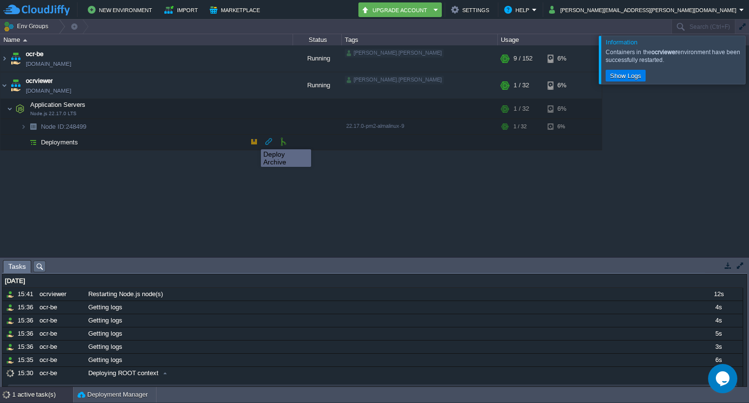
click at [254, 140] on button "button" at bounding box center [254, 141] width 9 height 9
click at [254, 141] on button "button" at bounding box center [254, 141] width 9 height 9
click at [253, 142] on button "button" at bounding box center [254, 141] width 9 height 9
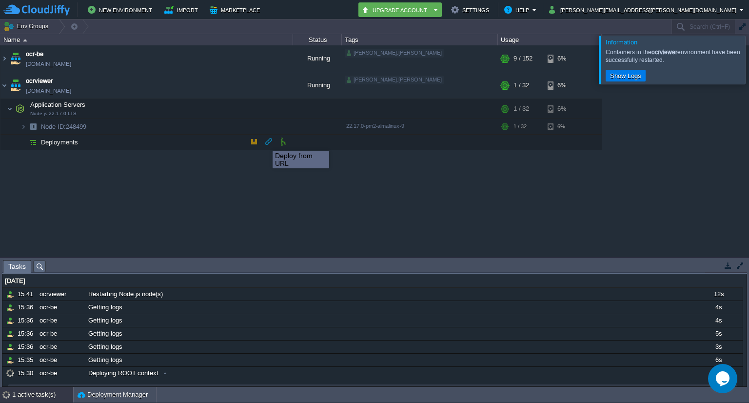
click at [269, 142] on button "button" at bounding box center [268, 141] width 9 height 9
click at [285, 141] on button "button" at bounding box center [283, 141] width 9 height 9
click at [105, 395] on button "Deployment Manager" at bounding box center [113, 395] width 70 height 10
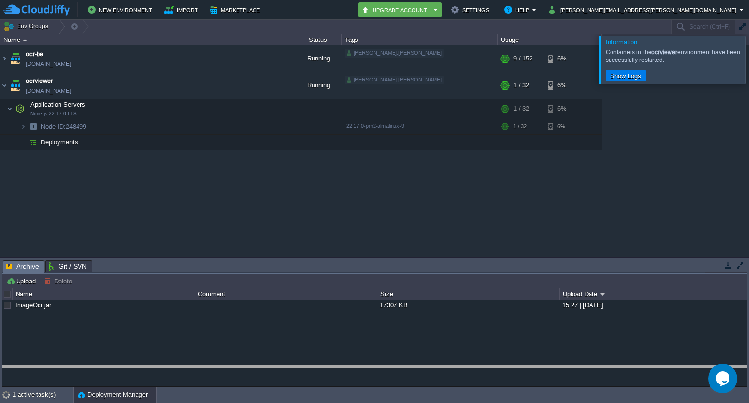
drag, startPoint x: 136, startPoint y: 267, endPoint x: 150, endPoint y: 419, distance: 152.8
click at [150, 402] on html "New Environment Import Marketplace Bonus ₹0.00 Upgrade Account Settings Help na…" at bounding box center [374, 201] width 749 height 403
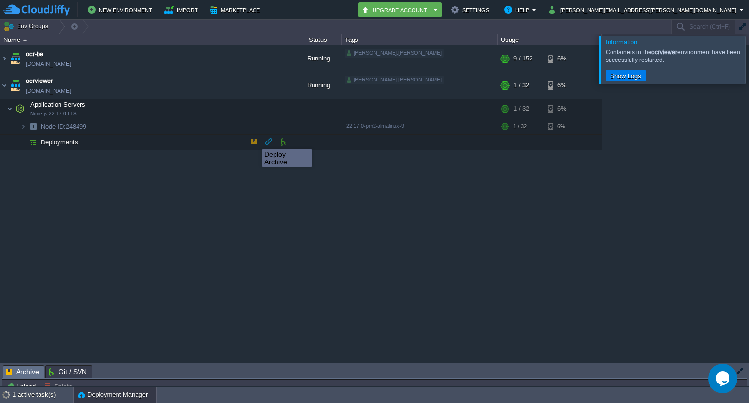
click at [255, 140] on button "button" at bounding box center [254, 141] width 9 height 9
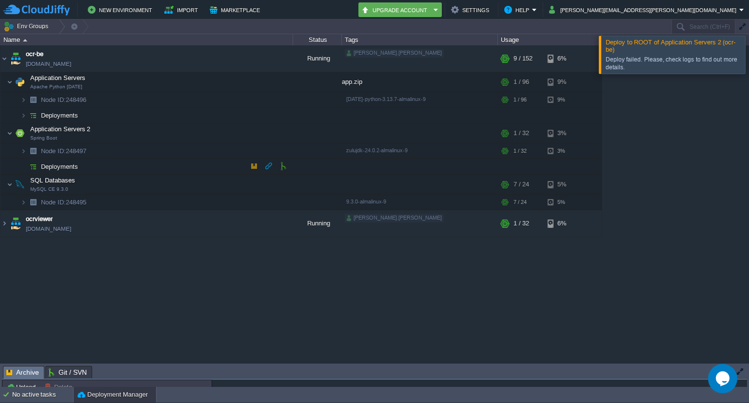
click at [254, 171] on td at bounding box center [254, 165] width 15 height 15
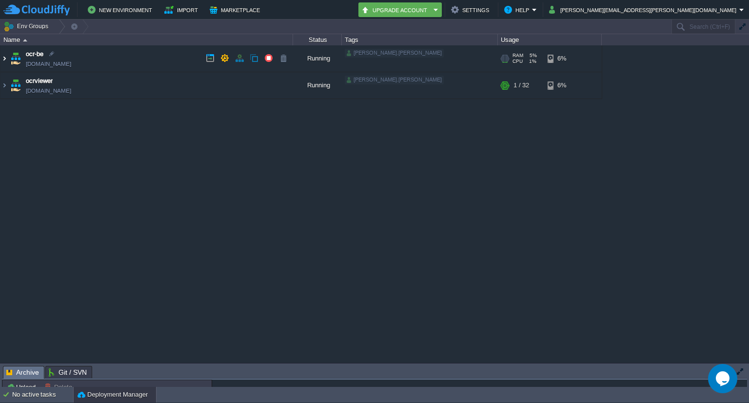
click at [1, 60] on img at bounding box center [4, 58] width 8 height 26
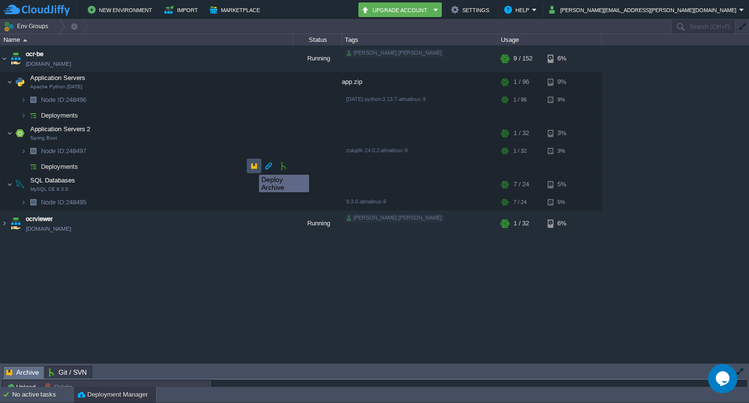
click at [252, 166] on button "button" at bounding box center [254, 165] width 9 height 9
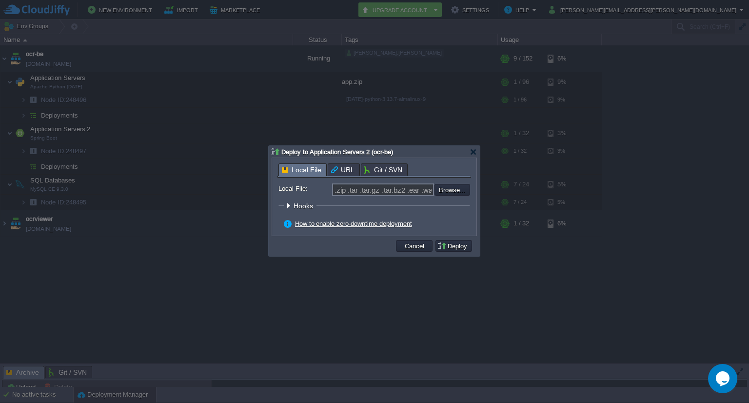
click at [397, 190] on input ".zip .tar .tar.gz .tar.bz2 .ear .war .jar" at bounding box center [383, 189] width 102 height 13
click at [447, 194] on input "file" at bounding box center [408, 190] width 123 height 12
type input "C:\fakepath\ImageOcr.jar"
type input "ImageOcr.jar"
click at [447, 251] on td "Deploy" at bounding box center [453, 246] width 37 height 12
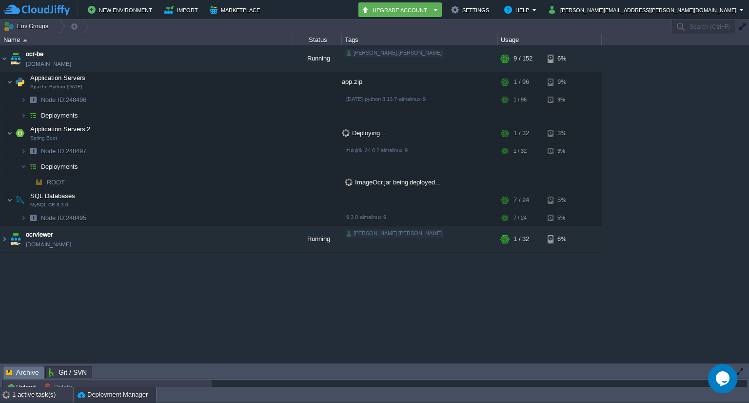
click at [19, 393] on div "1 active task(s)" at bounding box center [42, 395] width 61 height 16
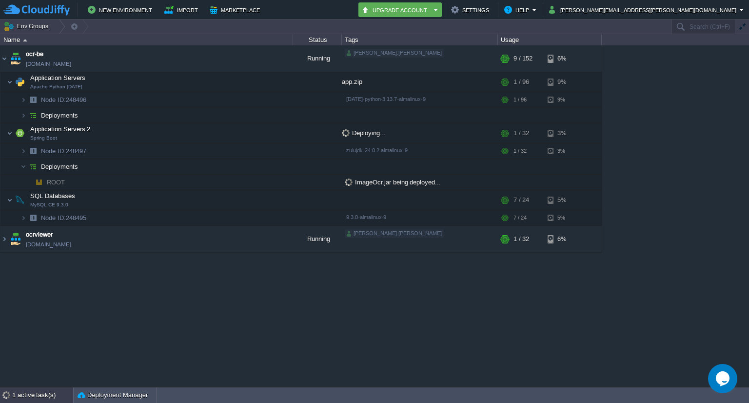
click at [19, 393] on div "1 active task(s)" at bounding box center [42, 395] width 61 height 16
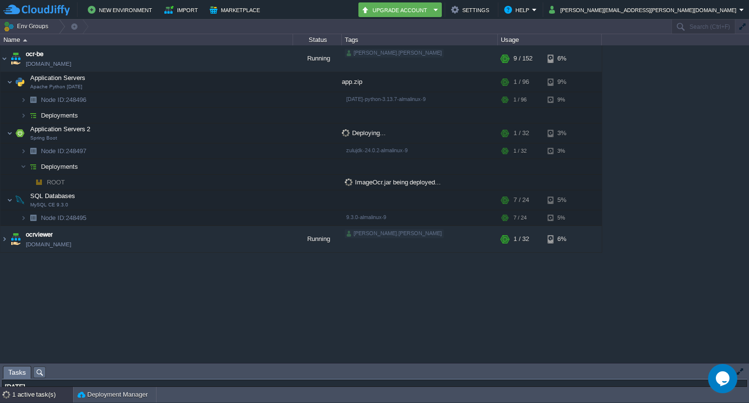
click at [720, 383] on icon "Chat widget" at bounding box center [723, 378] width 14 height 15
click at [720, 383] on icon "Close Chat This icon closes the chat window." at bounding box center [723, 379] width 12 height 12
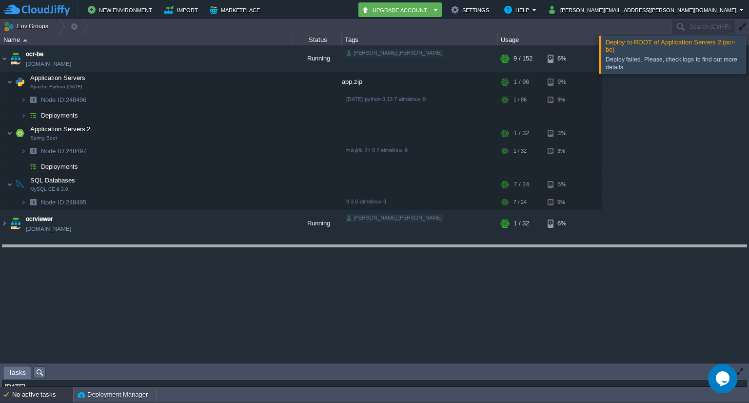
drag, startPoint x: 343, startPoint y: 376, endPoint x: 335, endPoint y: 255, distance: 121.2
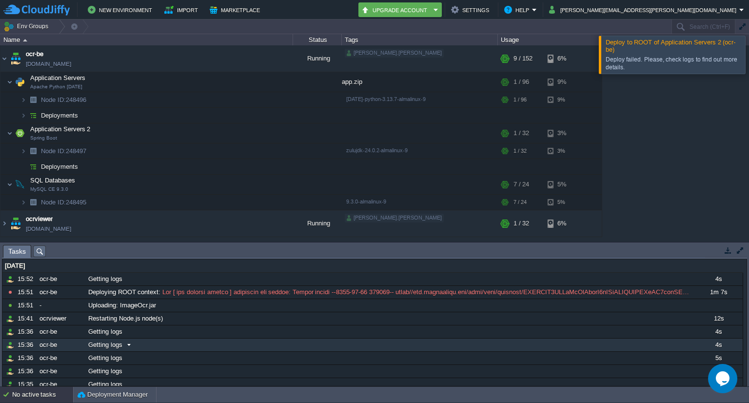
scroll to position [57, 0]
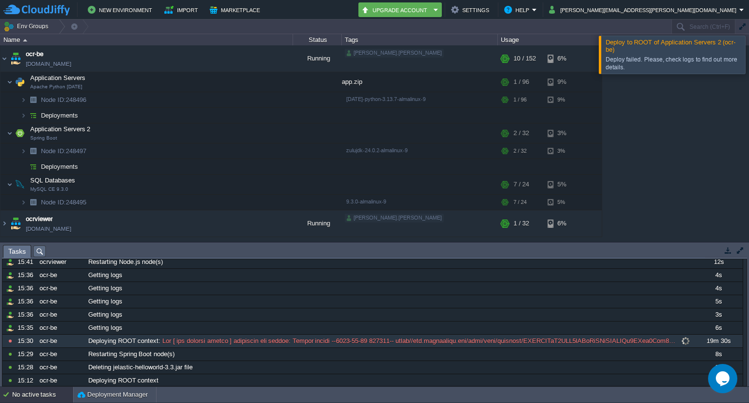
click at [679, 339] on span at bounding box center [685, 340] width 13 height 9
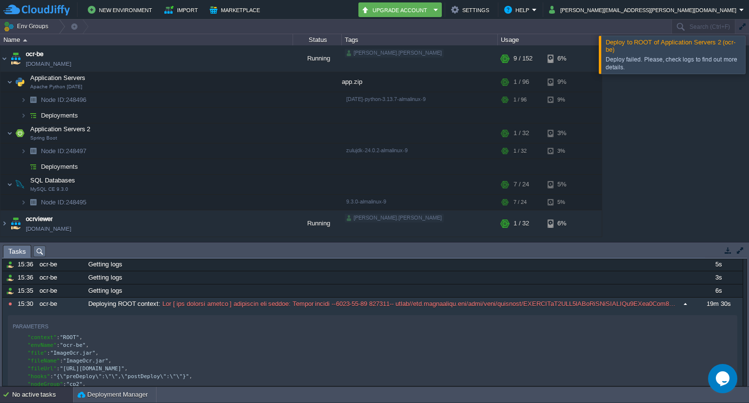
scroll to position [109, 0]
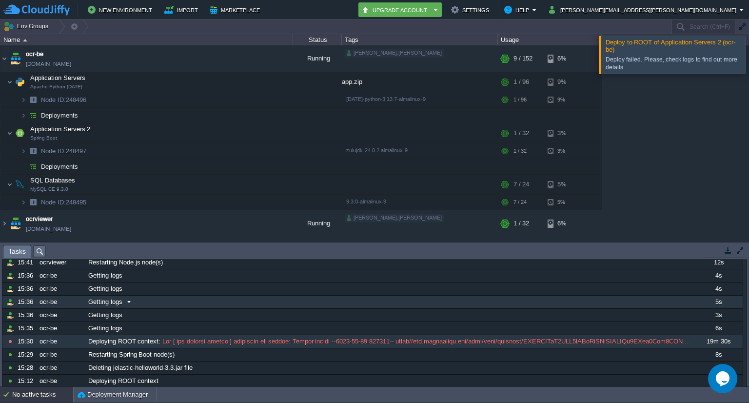
click at [660, 305] on div "10820939 15:53 ocr-be Getting logs 4s 1757269800000 10820938 15:53 ocr-be Getti…" at bounding box center [372, 276] width 740 height 224
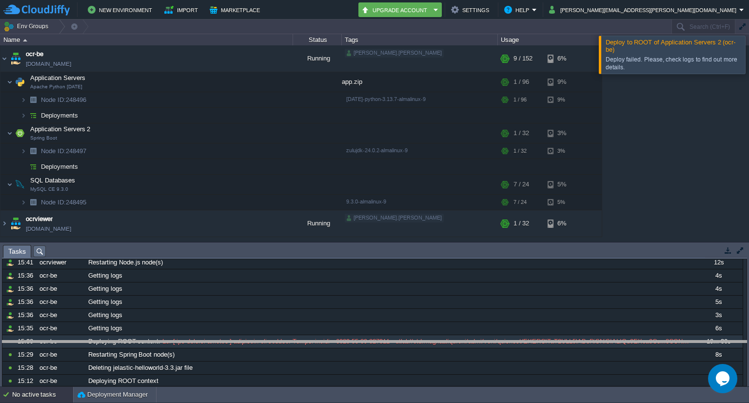
drag, startPoint x: 384, startPoint y: 252, endPoint x: 399, endPoint y: 348, distance: 96.7
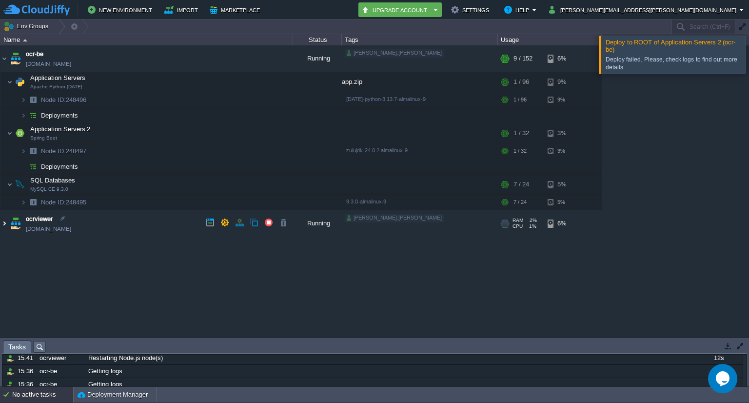
click at [2, 225] on img at bounding box center [4, 223] width 8 height 26
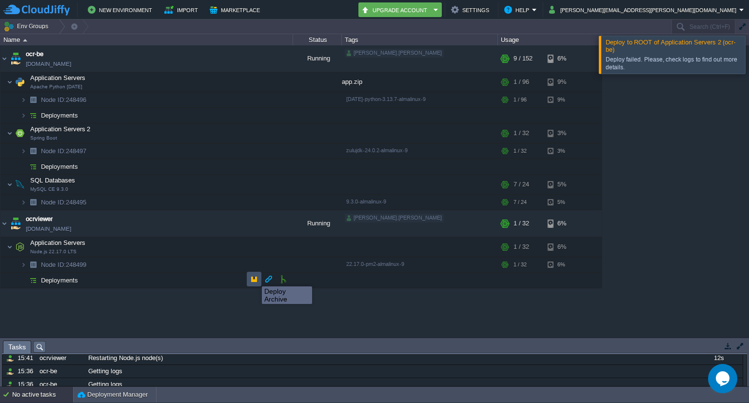
click at [255, 277] on button "button" at bounding box center [254, 279] width 9 height 9
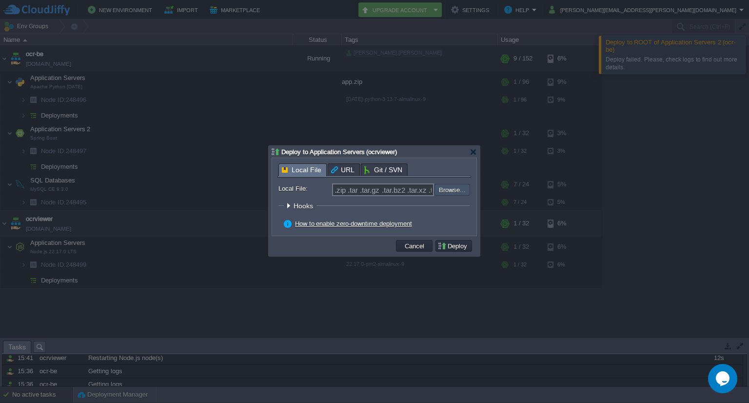
click at [454, 190] on input "file" at bounding box center [408, 190] width 123 height 12
type input "C:\fakepath\build.zip"
type input "build.zip"
click at [458, 245] on button "Deploy" at bounding box center [453, 245] width 33 height 9
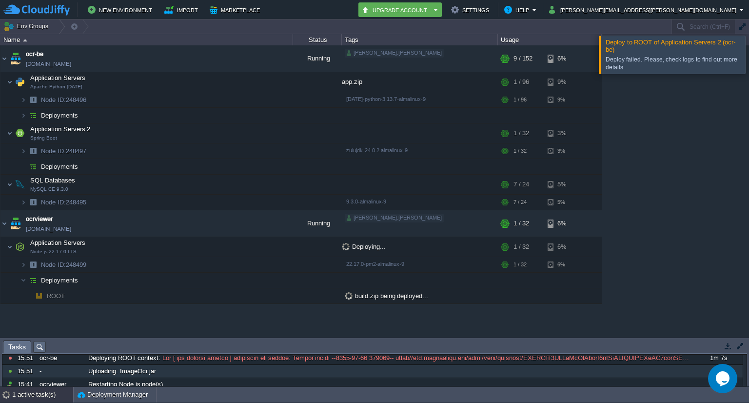
scroll to position [230, 0]
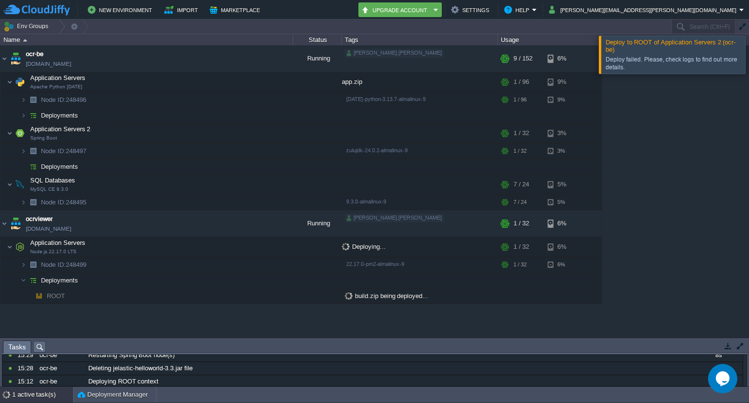
click at [43, 393] on div "1 active task(s)" at bounding box center [42, 395] width 61 height 16
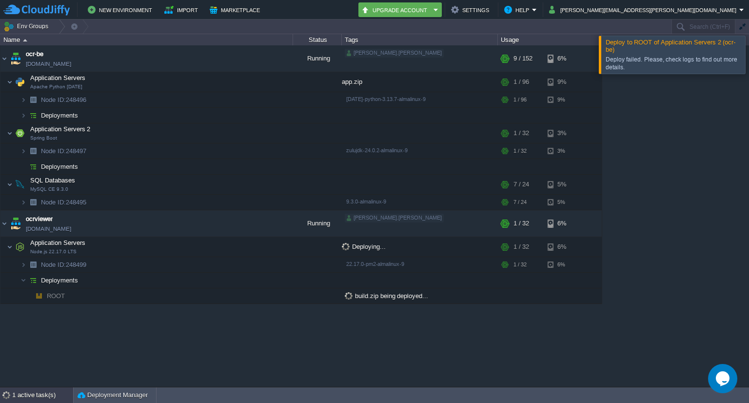
click at [43, 393] on div "1 active task(s)" at bounding box center [42, 395] width 61 height 16
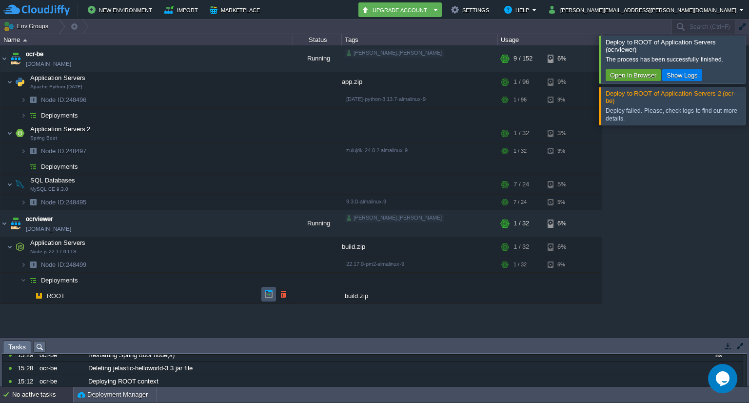
click at [266, 296] on button "button" at bounding box center [268, 294] width 9 height 9
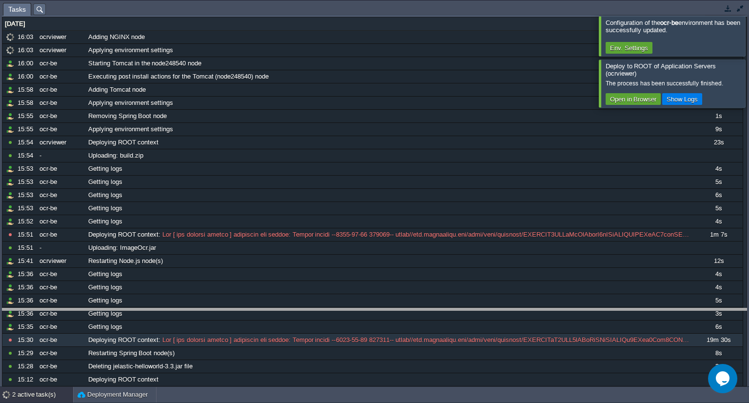
drag, startPoint x: 250, startPoint y: 8, endPoint x: 291, endPoint y: 317, distance: 312.3
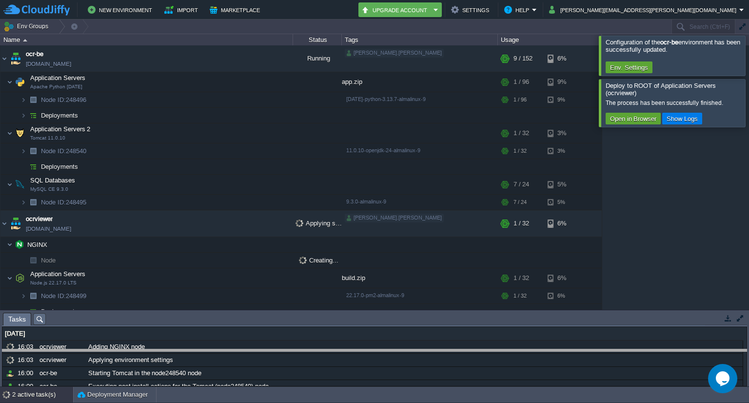
drag, startPoint x: 289, startPoint y: 322, endPoint x: 287, endPoint y: 358, distance: 36.6
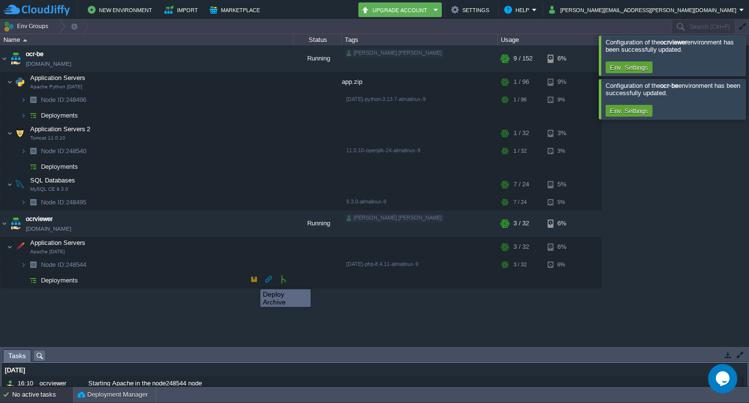
click at [253, 280] on button "button" at bounding box center [254, 279] width 9 height 9
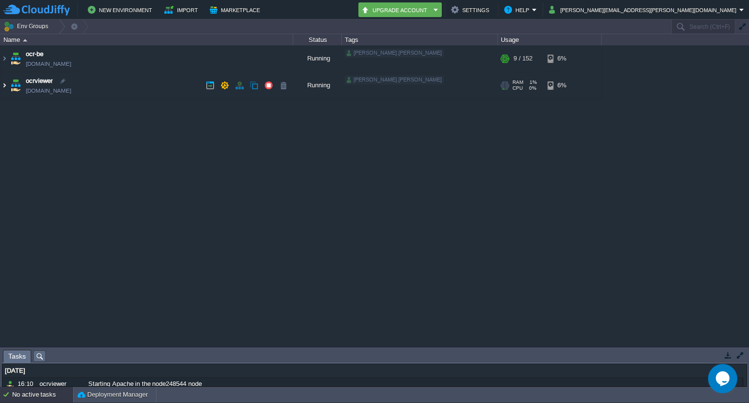
click at [5, 85] on img at bounding box center [4, 85] width 8 height 26
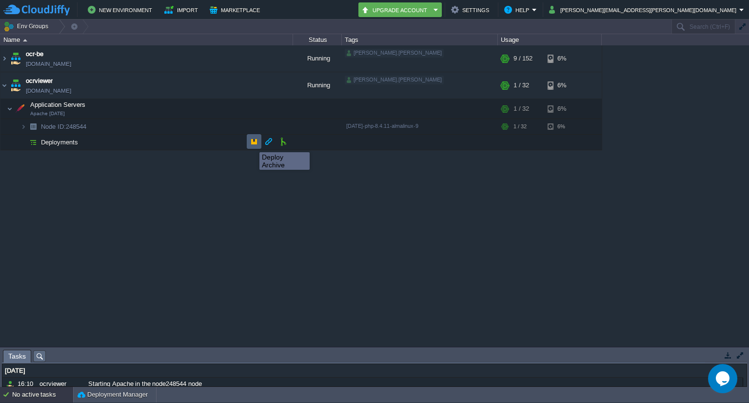
click at [252, 143] on button "button" at bounding box center [254, 141] width 9 height 9
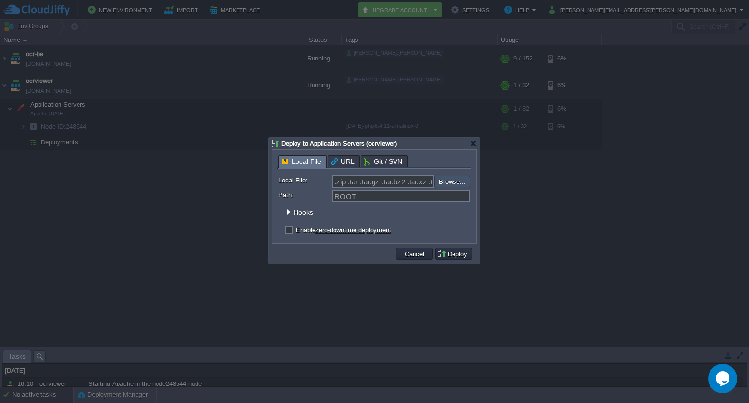
click at [448, 182] on input "file" at bounding box center [408, 182] width 123 height 12
type input "C:\fakepath\build.zip"
type input "build.zip"
click at [453, 256] on button "Deploy" at bounding box center [453, 253] width 33 height 9
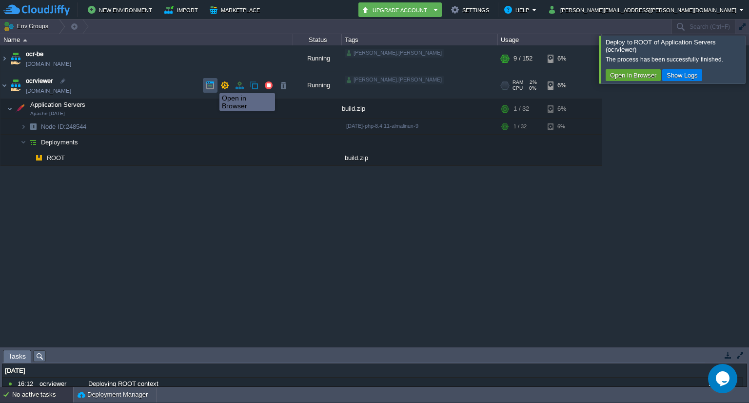
click at [212, 84] on button "button" at bounding box center [210, 85] width 9 height 9
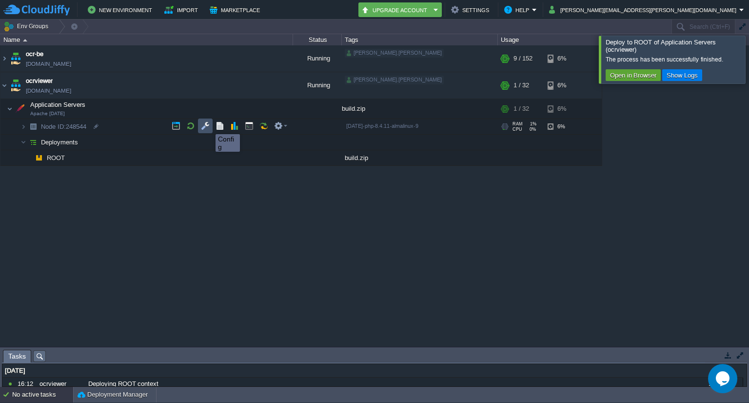
click at [206, 125] on button "button" at bounding box center [205, 125] width 9 height 9
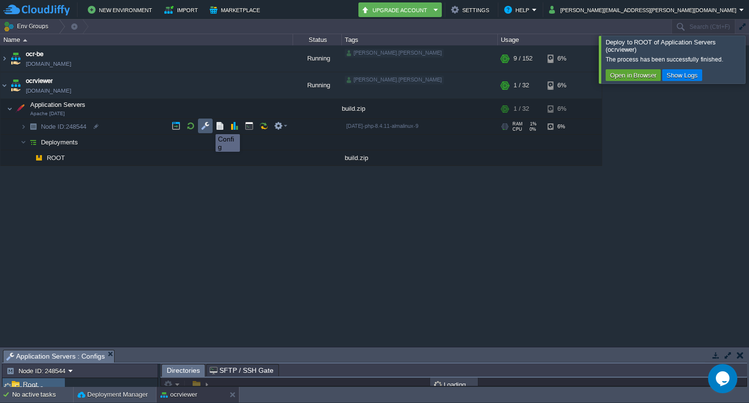
scroll to position [1, 0]
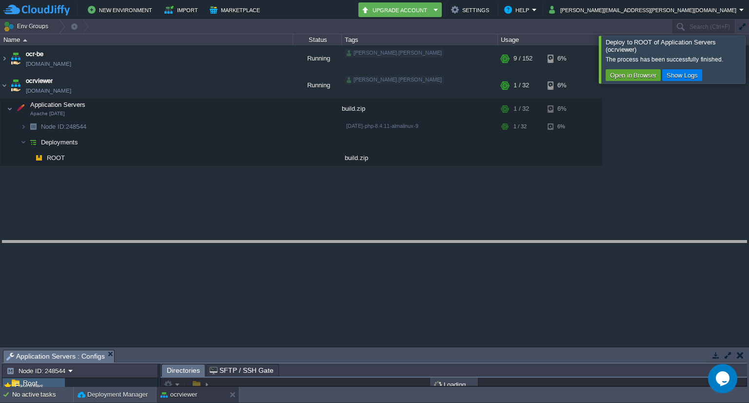
drag, startPoint x: 305, startPoint y: 352, endPoint x: 311, endPoint y: 243, distance: 108.9
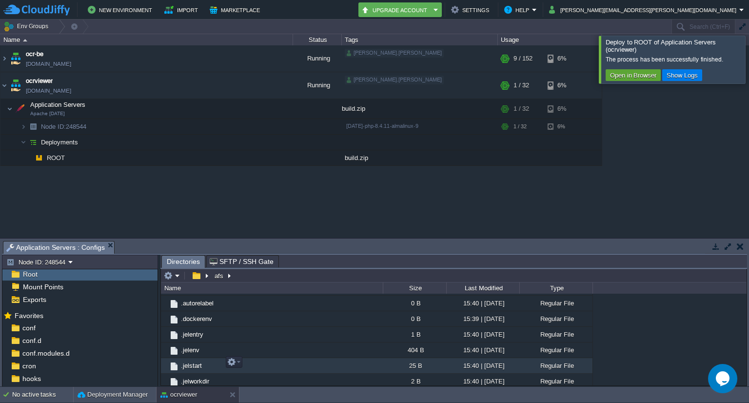
scroll to position [367, 0]
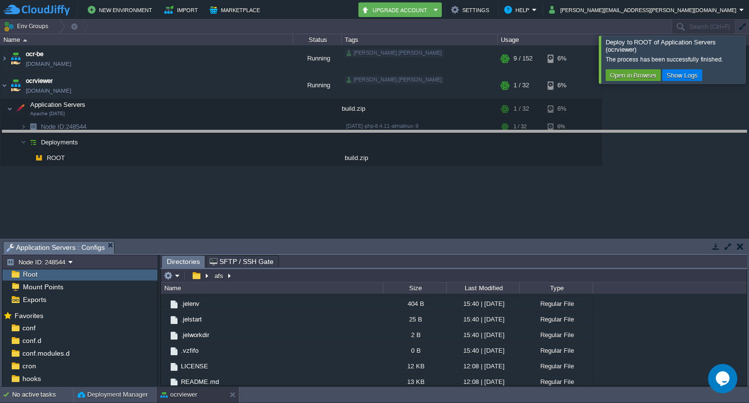
drag, startPoint x: 323, startPoint y: 243, endPoint x: 339, endPoint y: 133, distance: 110.9
click at [339, 133] on body "New Environment Import Marketplace Bonus ₹0.00 Upgrade Account Settings Help na…" at bounding box center [374, 201] width 749 height 403
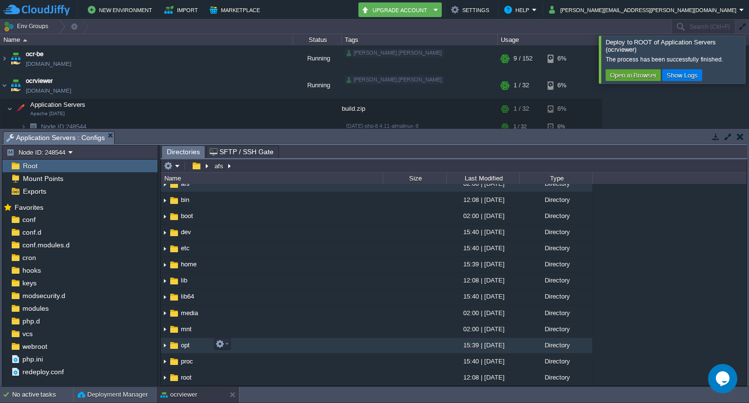
scroll to position [0, 0]
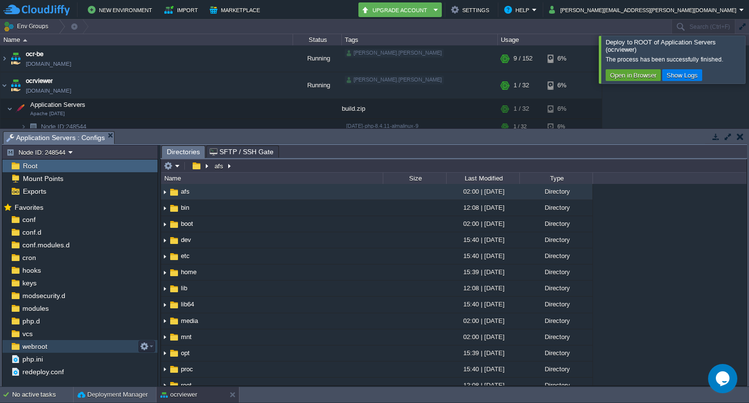
click at [37, 342] on span "webroot" at bounding box center [34, 346] width 28 height 9
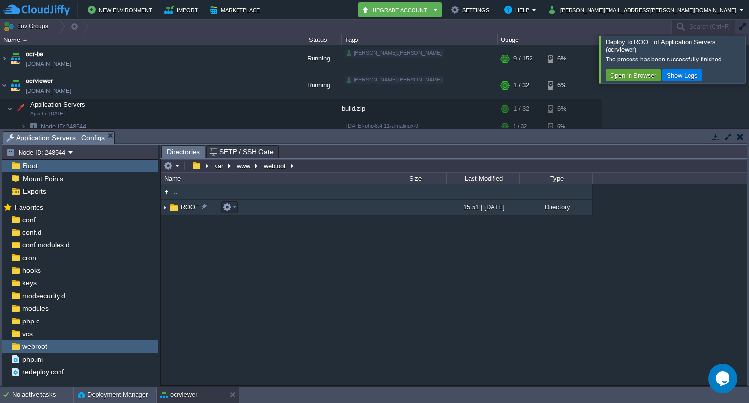
click at [216, 211] on td "ROOT" at bounding box center [272, 207] width 222 height 16
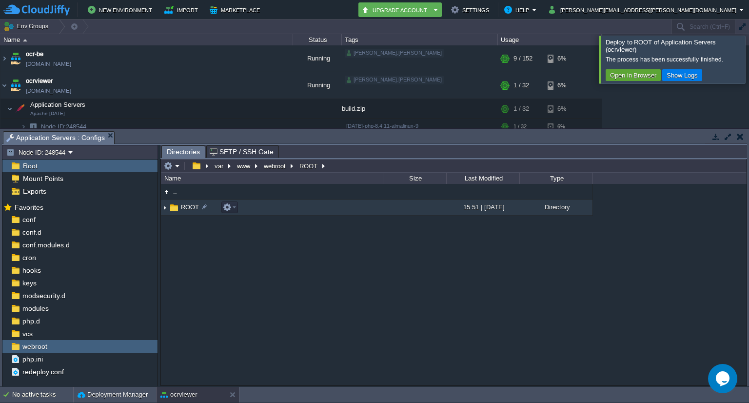
click at [167, 208] on img at bounding box center [165, 207] width 8 height 15
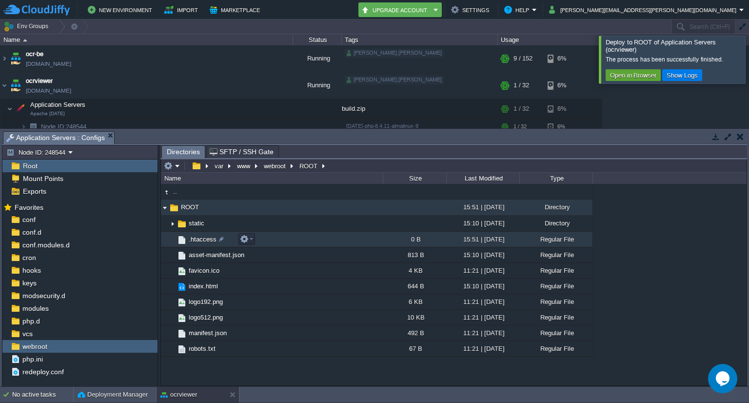
click at [214, 242] on span ".htaccess" at bounding box center [202, 239] width 31 height 8
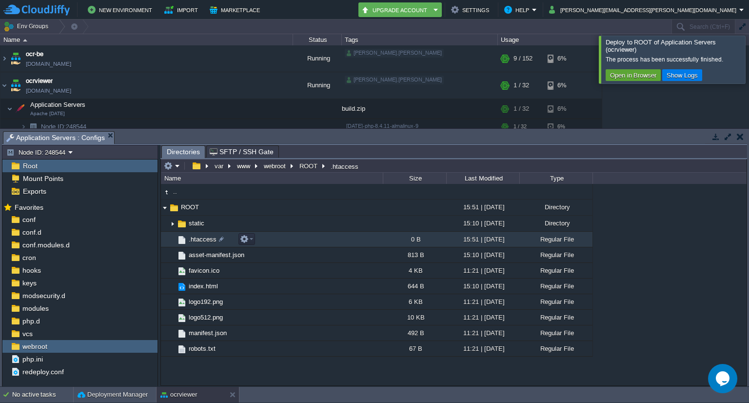
click at [214, 242] on span ".htaccess" at bounding box center [202, 239] width 31 height 8
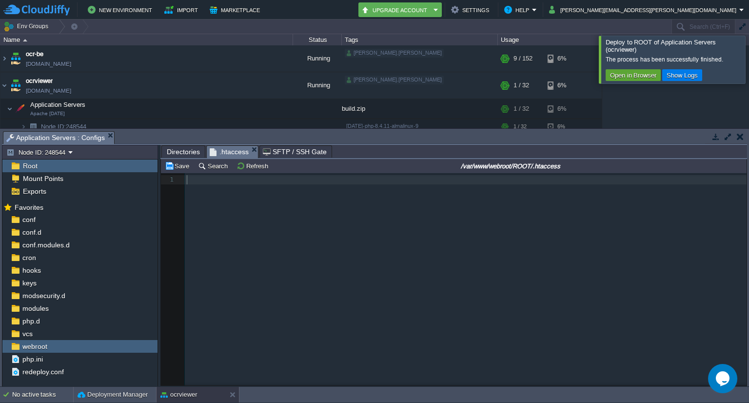
scroll to position [3, 0]
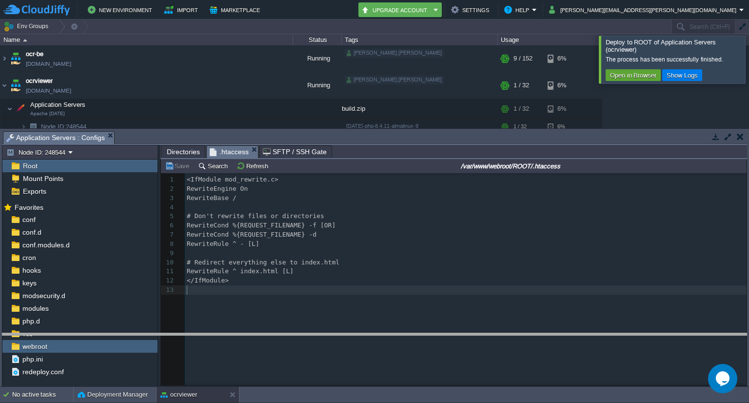
drag, startPoint x: 184, startPoint y: 139, endPoint x: 180, endPoint y: 341, distance: 201.9
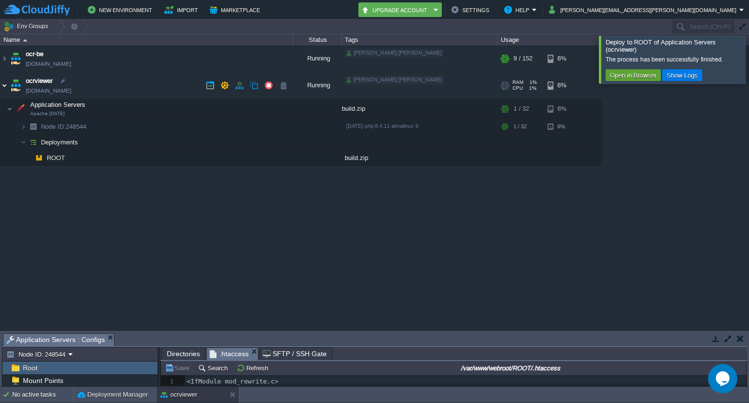
click at [6, 83] on img at bounding box center [4, 85] width 8 height 26
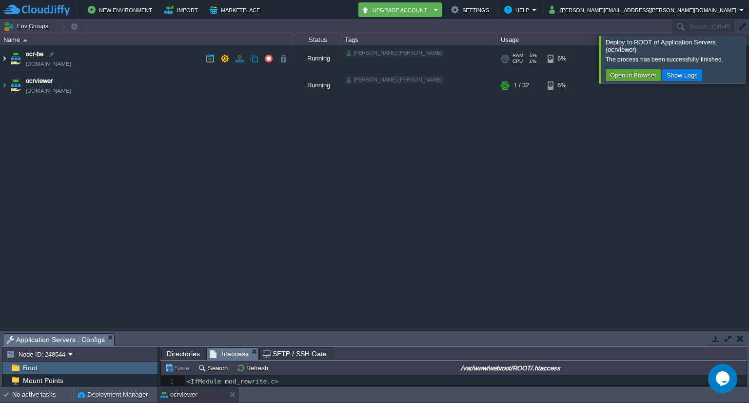
click at [5, 59] on img at bounding box center [4, 58] width 8 height 26
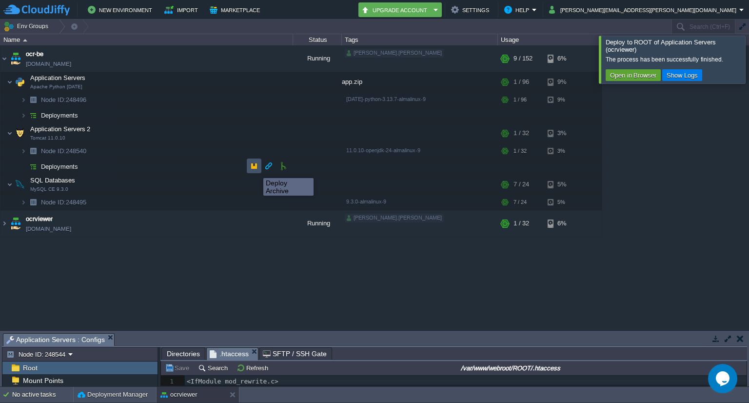
click at [256, 169] on button "button" at bounding box center [254, 165] width 9 height 9
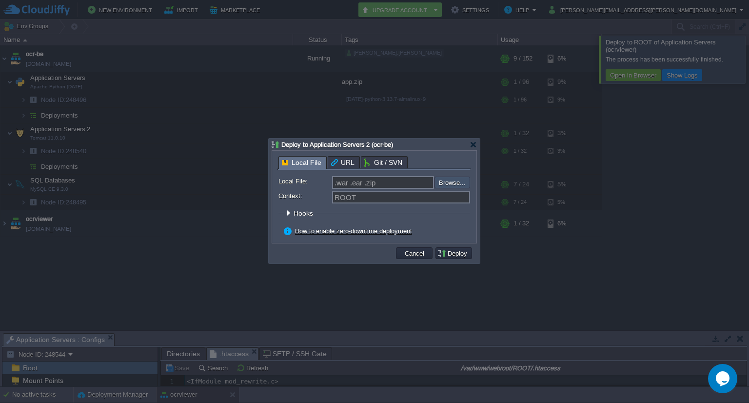
click at [445, 187] on input "file" at bounding box center [408, 183] width 123 height 12
type input ".war .ear .zip"
click at [475, 145] on div at bounding box center [473, 144] width 7 height 7
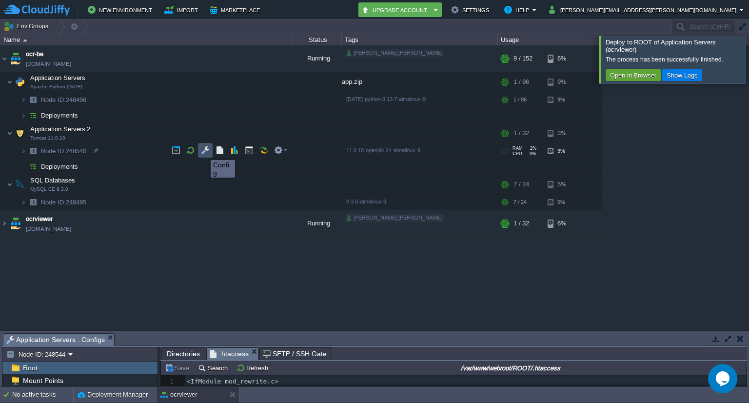
click at [203, 151] on button "button" at bounding box center [205, 150] width 9 height 9
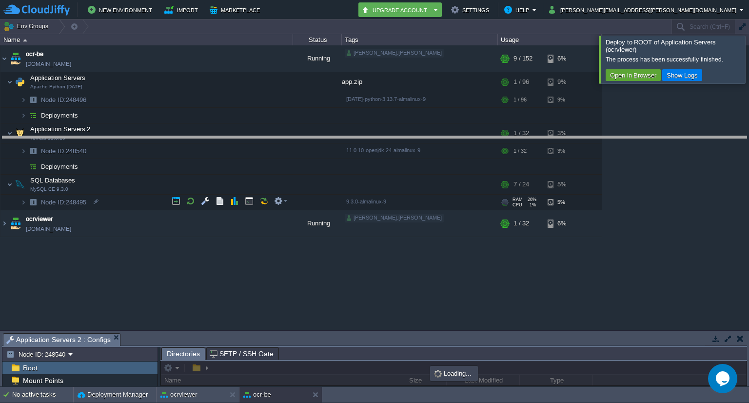
drag, startPoint x: 254, startPoint y: 336, endPoint x: 256, endPoint y: 140, distance: 196.5
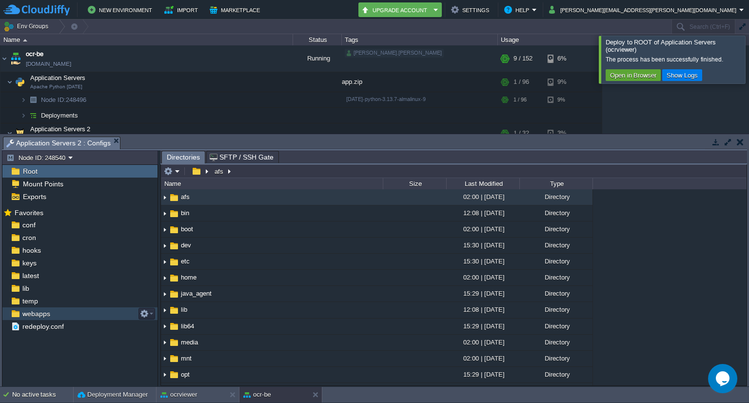
click at [57, 314] on div "webapps" at bounding box center [79, 313] width 155 height 13
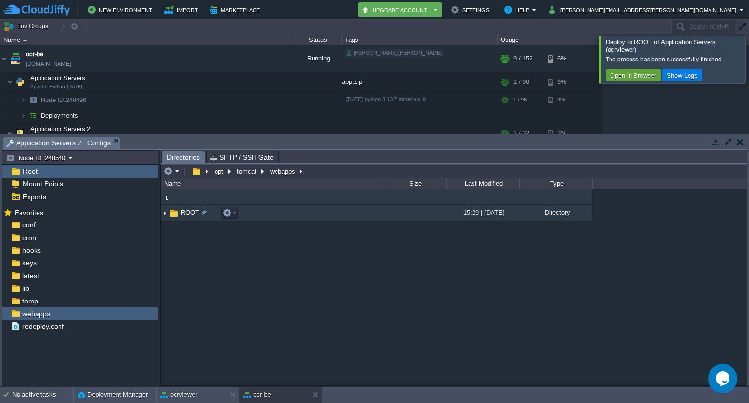
click at [176, 209] on img at bounding box center [174, 213] width 11 height 11
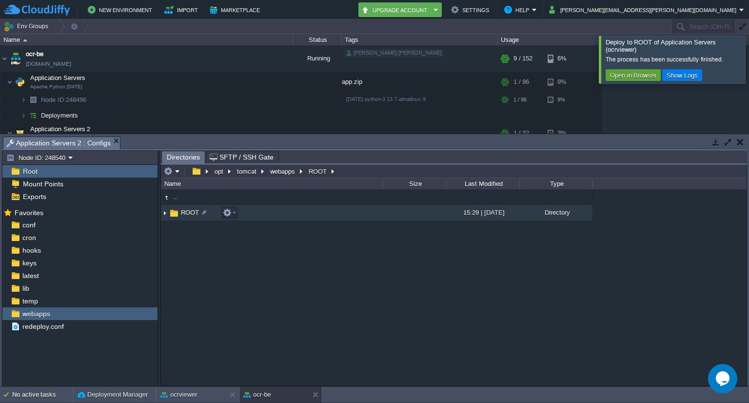
click at [168, 213] on img at bounding box center [165, 212] width 8 height 15
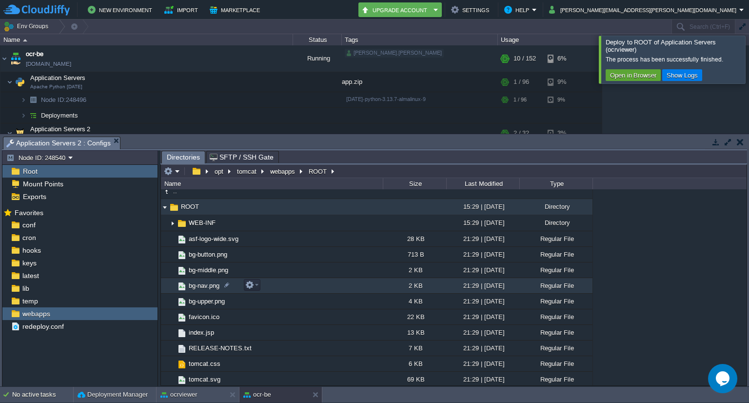
scroll to position [0, 0]
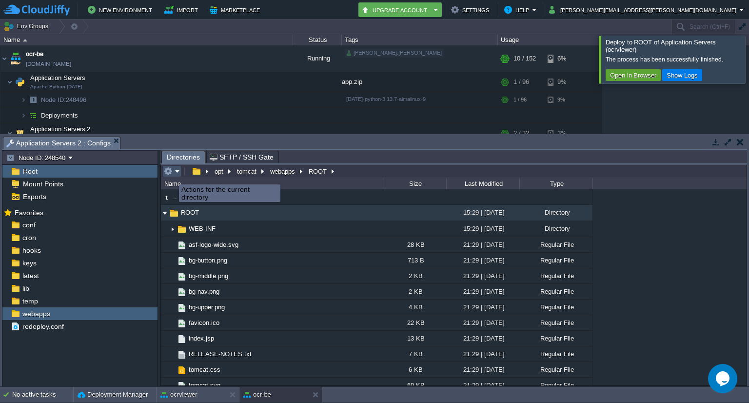
click at [172, 176] on button "button" at bounding box center [168, 171] width 9 height 9
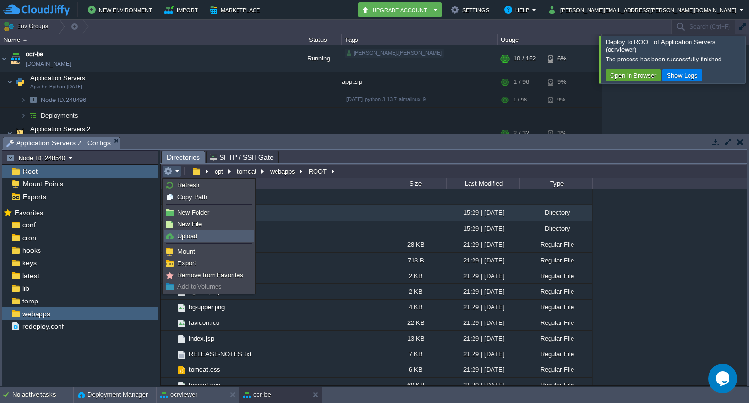
click at [187, 236] on span "Upload" at bounding box center [188, 235] width 20 height 7
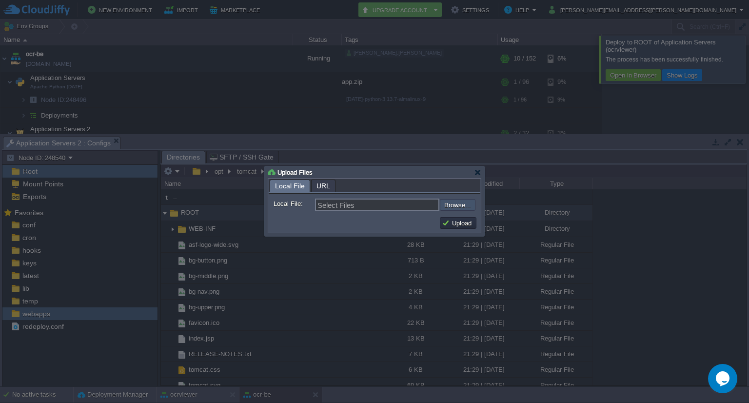
click at [455, 207] on input "file" at bounding box center [413, 205] width 123 height 12
type input "C:\fakepath\ImageOcr.jar"
type input "ImageOcr.jar"
click at [460, 223] on button "Upload" at bounding box center [458, 222] width 33 height 9
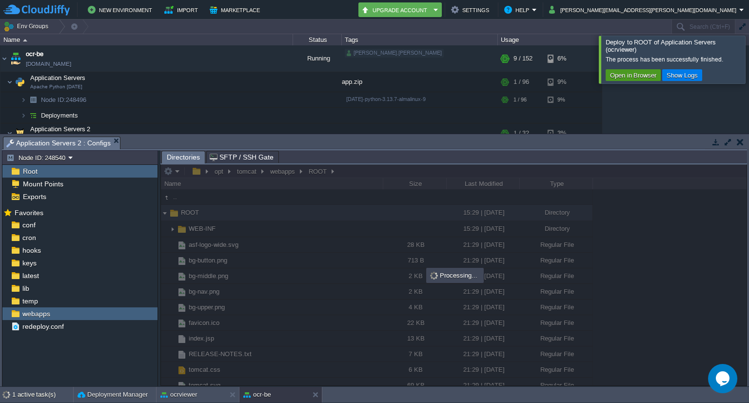
click at [642, 72] on button "Open in Browser" at bounding box center [633, 75] width 52 height 9
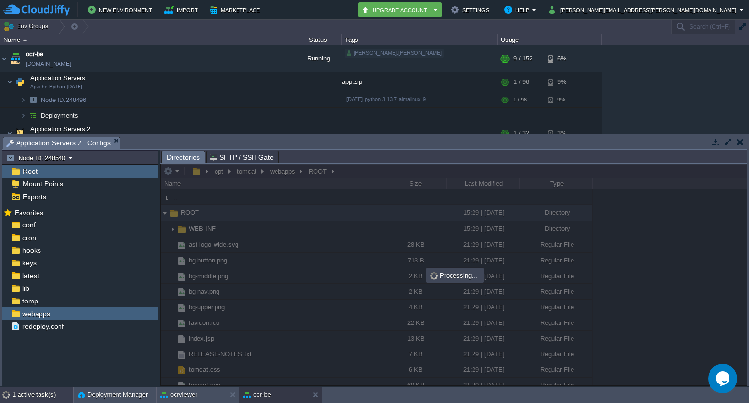
click at [38, 390] on div "1 active task(s)" at bounding box center [42, 395] width 61 height 16
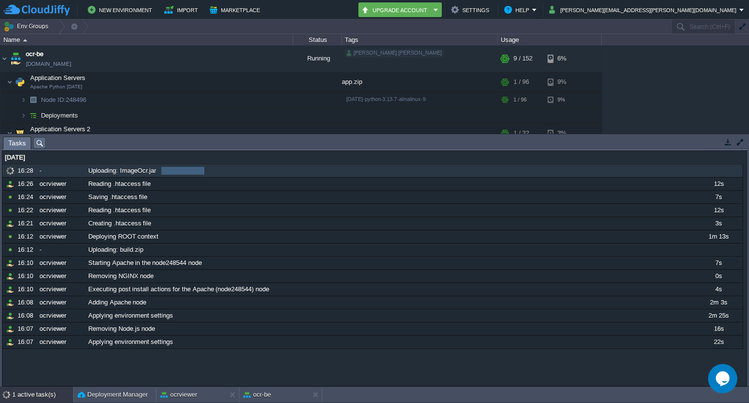
click at [140, 173] on span "Uploading: ImageOcr.jar" at bounding box center [122, 170] width 68 height 9
click at [134, 168] on span "Uploading: ImageOcr.jar" at bounding box center [122, 170] width 68 height 9
click at [118, 174] on span "Uploading: ImageOcr.jar" at bounding box center [122, 170] width 68 height 9
click at [37, 170] on div "-" at bounding box center [61, 170] width 48 height 13
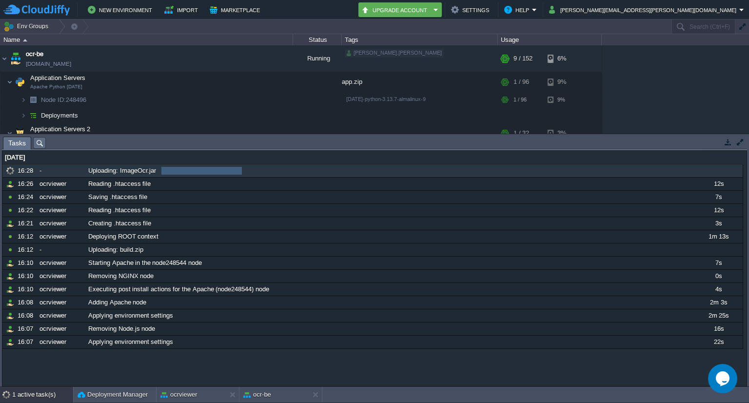
click at [37, 170] on div "-" at bounding box center [61, 170] width 48 height 13
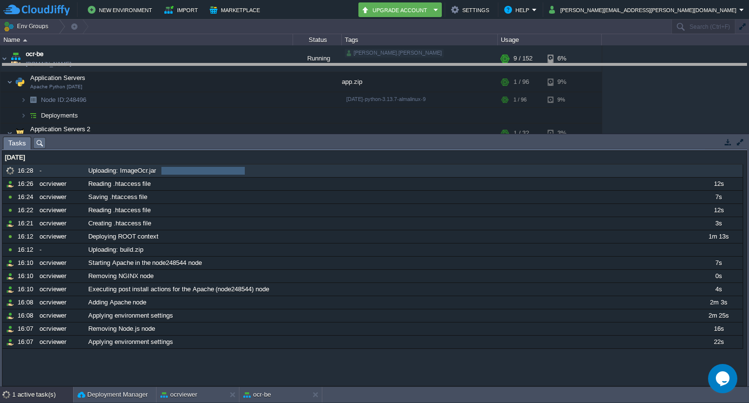
drag, startPoint x: 124, startPoint y: 147, endPoint x: 135, endPoint y: 74, distance: 73.9
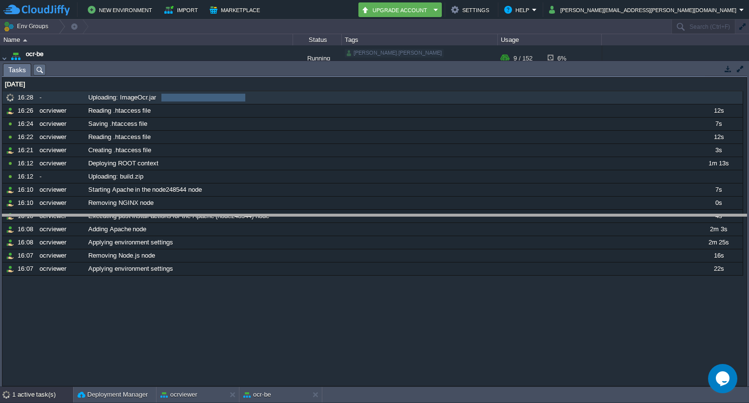
drag, startPoint x: 135, startPoint y: 74, endPoint x: 126, endPoint y: 230, distance: 155.8
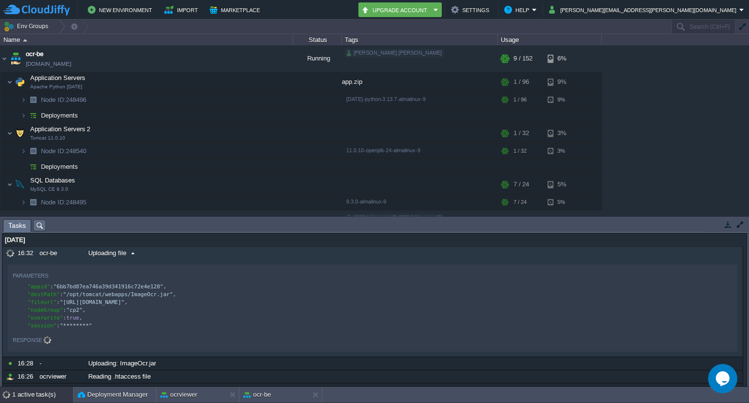
click at [91, 254] on span "Uploading file" at bounding box center [107, 253] width 38 height 9
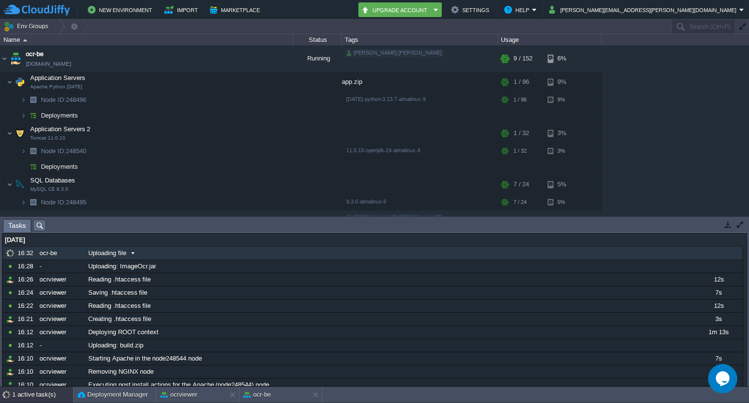
click at [91, 254] on span "Uploading file" at bounding box center [107, 253] width 38 height 9
click at [165, 79] on button "button" at bounding box center [161, 82] width 9 height 9
click at [205, 97] on button "button" at bounding box center [205, 99] width 9 height 9
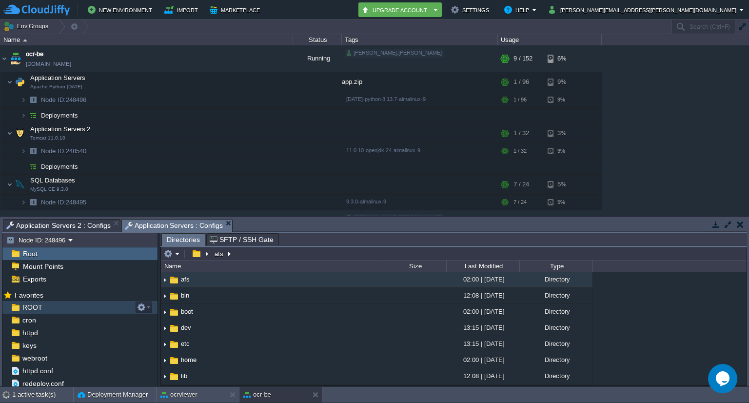
click at [84, 311] on div "ROOT" at bounding box center [79, 307] width 155 height 13
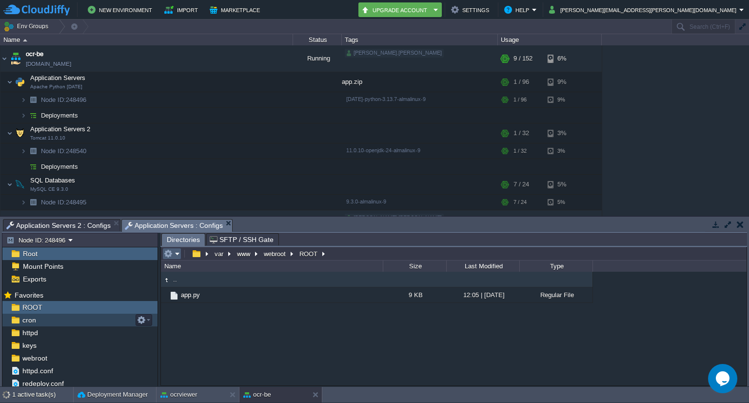
click at [180, 257] on td at bounding box center [171, 254] width 19 height 12
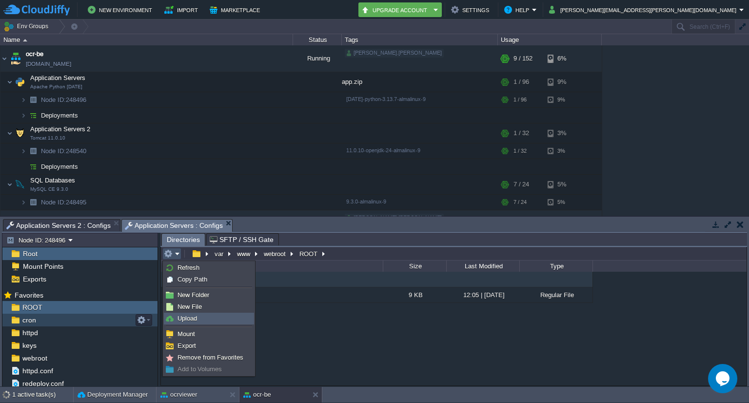
click at [186, 320] on span "Upload" at bounding box center [188, 318] width 20 height 7
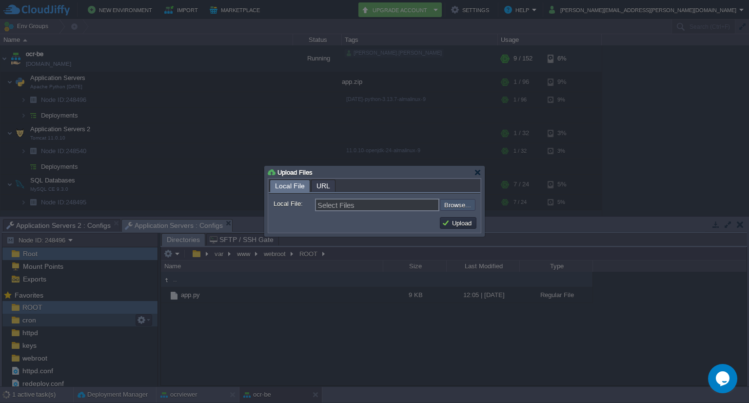
click at [462, 209] on input "file" at bounding box center [413, 205] width 123 height 12
click at [454, 203] on input "file" at bounding box center [413, 205] width 123 height 12
type input "C:\fakepath\model_r50_iou_mix_2C020.pth"
type input "model_r50_iou_mix_2C020.pth"
click at [456, 224] on button "Upload" at bounding box center [458, 222] width 33 height 9
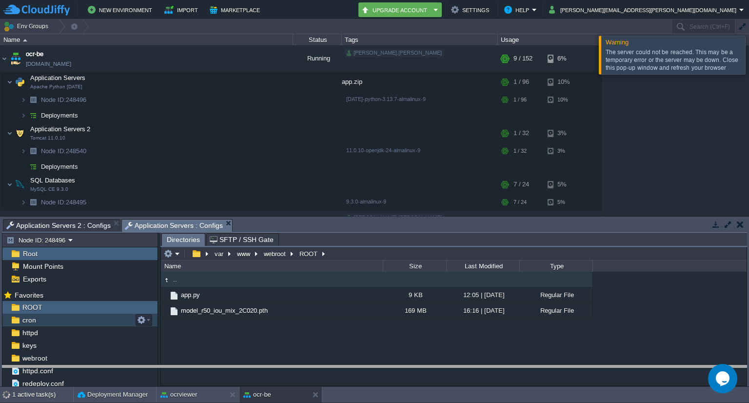
drag, startPoint x: 273, startPoint y: 229, endPoint x: 281, endPoint y: 398, distance: 169.4
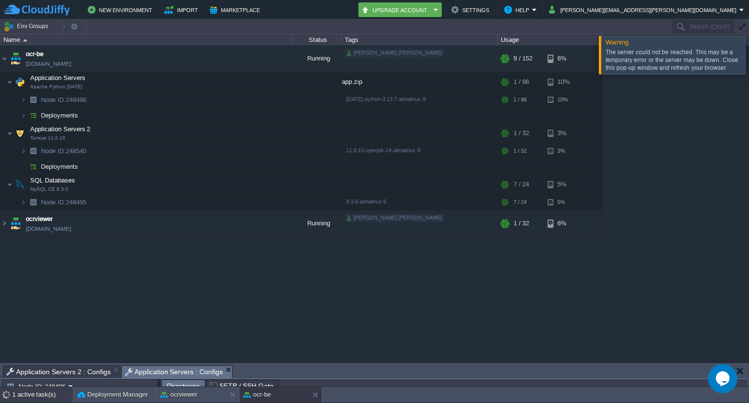
click at [40, 395] on div "1 active task(s)" at bounding box center [42, 395] width 61 height 16
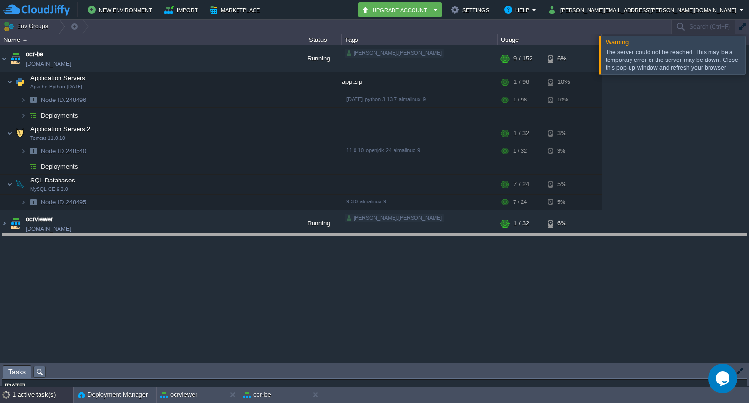
drag, startPoint x: 85, startPoint y: 369, endPoint x: 86, endPoint y: 237, distance: 131.7
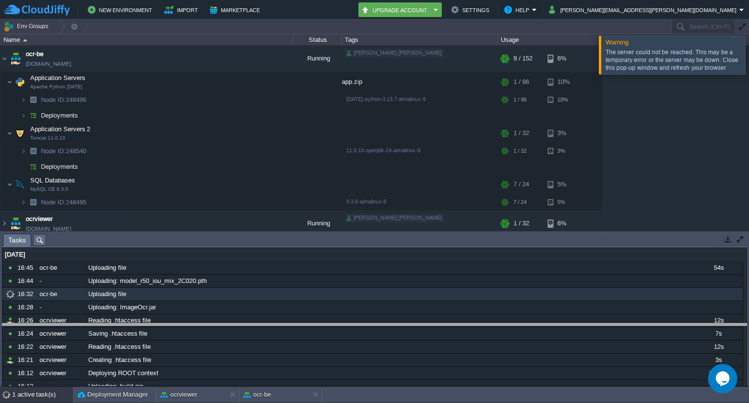
drag, startPoint x: 189, startPoint y: 238, endPoint x: 178, endPoint y: 328, distance: 90.4
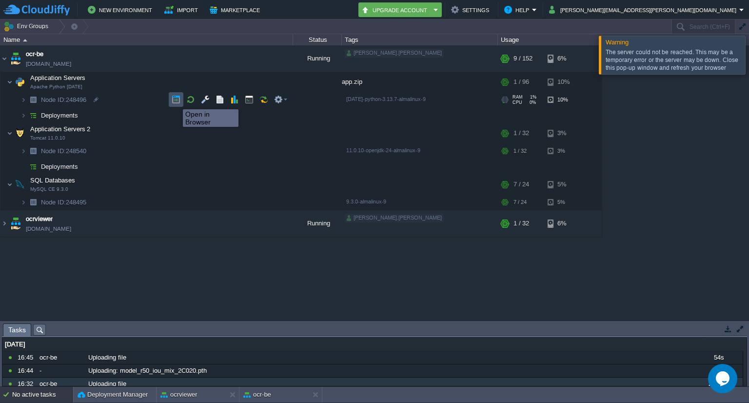
click at [176, 100] on button "button" at bounding box center [176, 99] width 9 height 9
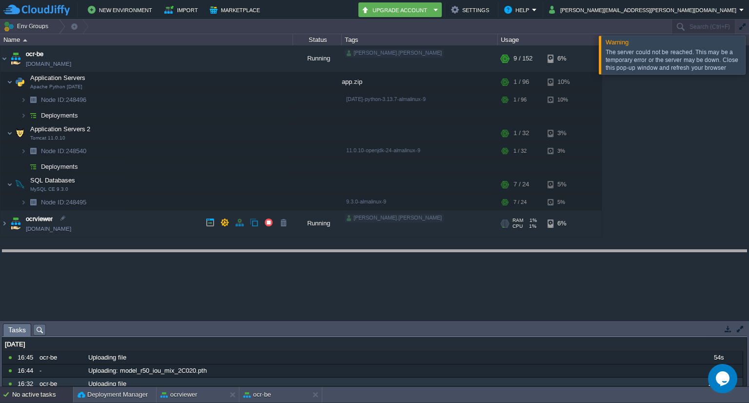
drag, startPoint x: 277, startPoint y: 326, endPoint x: 281, endPoint y: 253, distance: 73.7
